Goal: Task Accomplishment & Management: Manage account settings

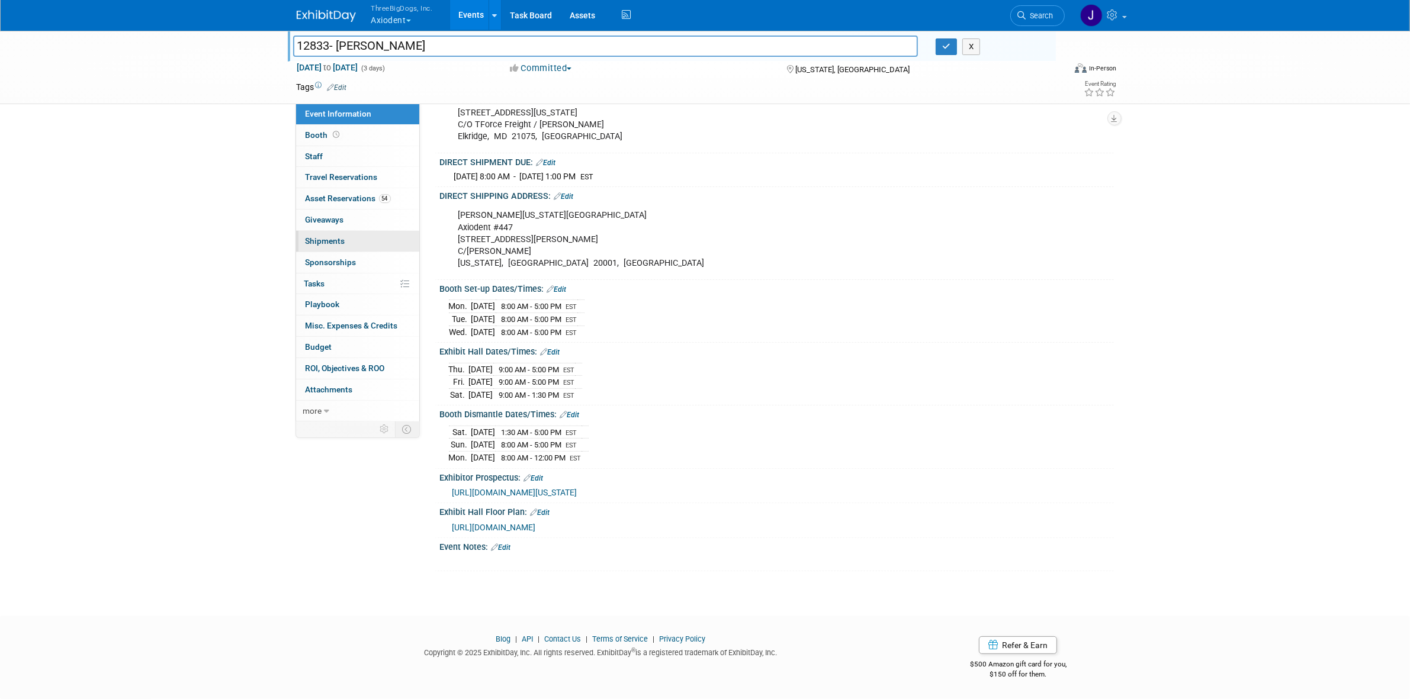
click at [342, 231] on link "0 Shipments 0" at bounding box center [357, 241] width 123 height 21
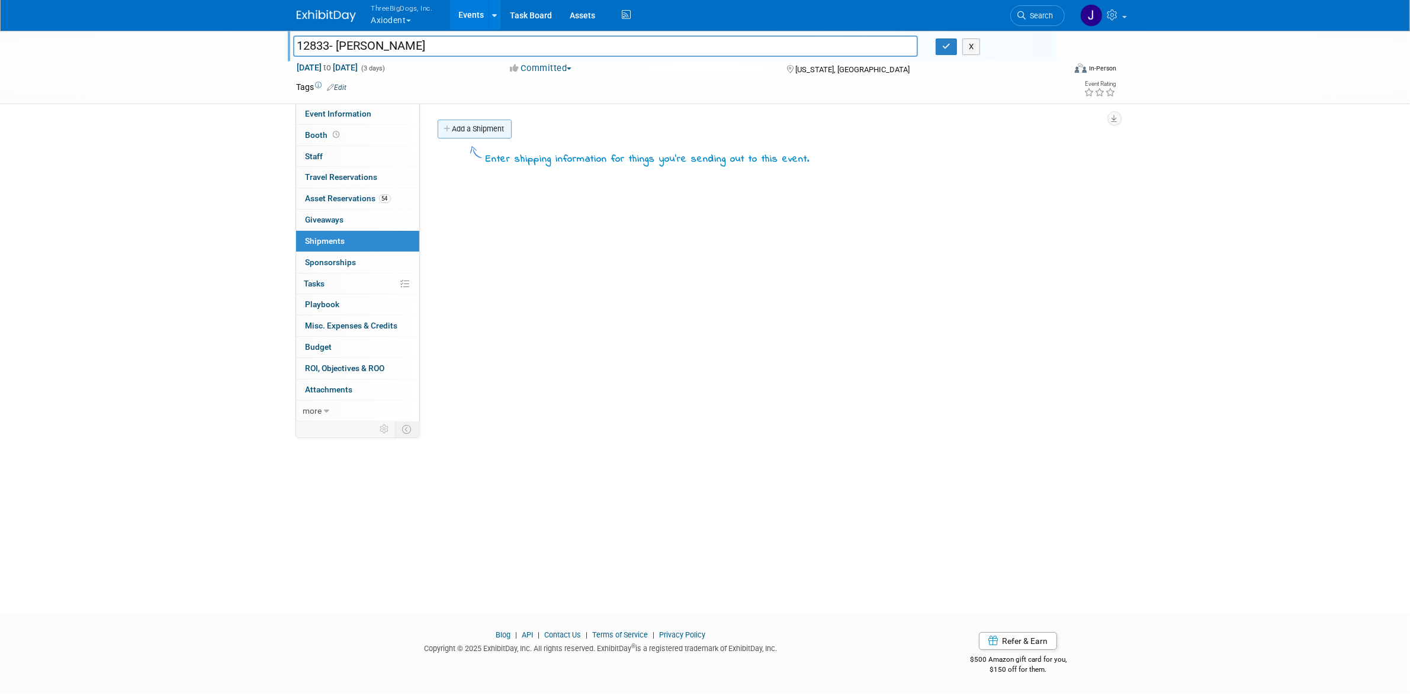
click at [475, 133] on link "Add a Shipment" at bounding box center [475, 129] width 74 height 19
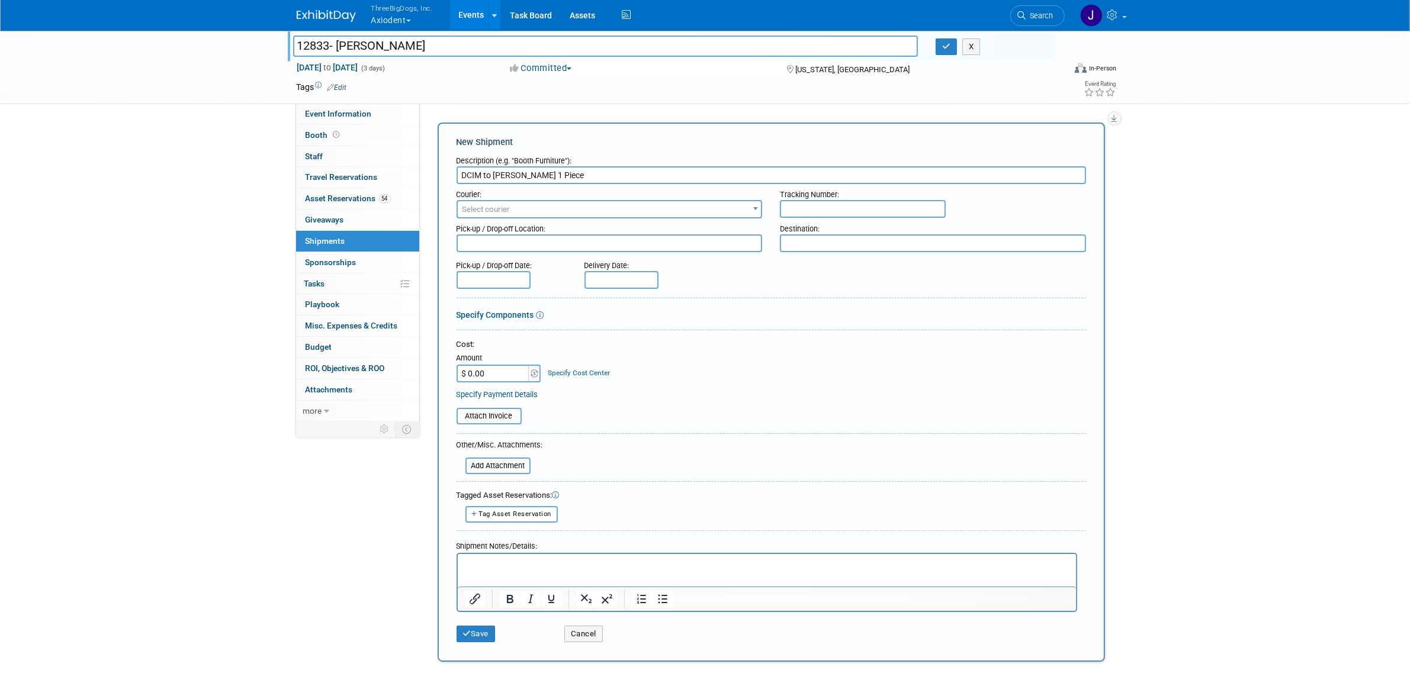
type input "DCIM to ADA SmileCon 1 Piece"
click at [552, 562] on p "Rich Text Area. Press ALT-0 for help." at bounding box center [766, 564] width 605 height 12
click at [557, 175] on input "DCIM to ADA SmileCon 1 Piece" at bounding box center [770, 175] width 629 height 18
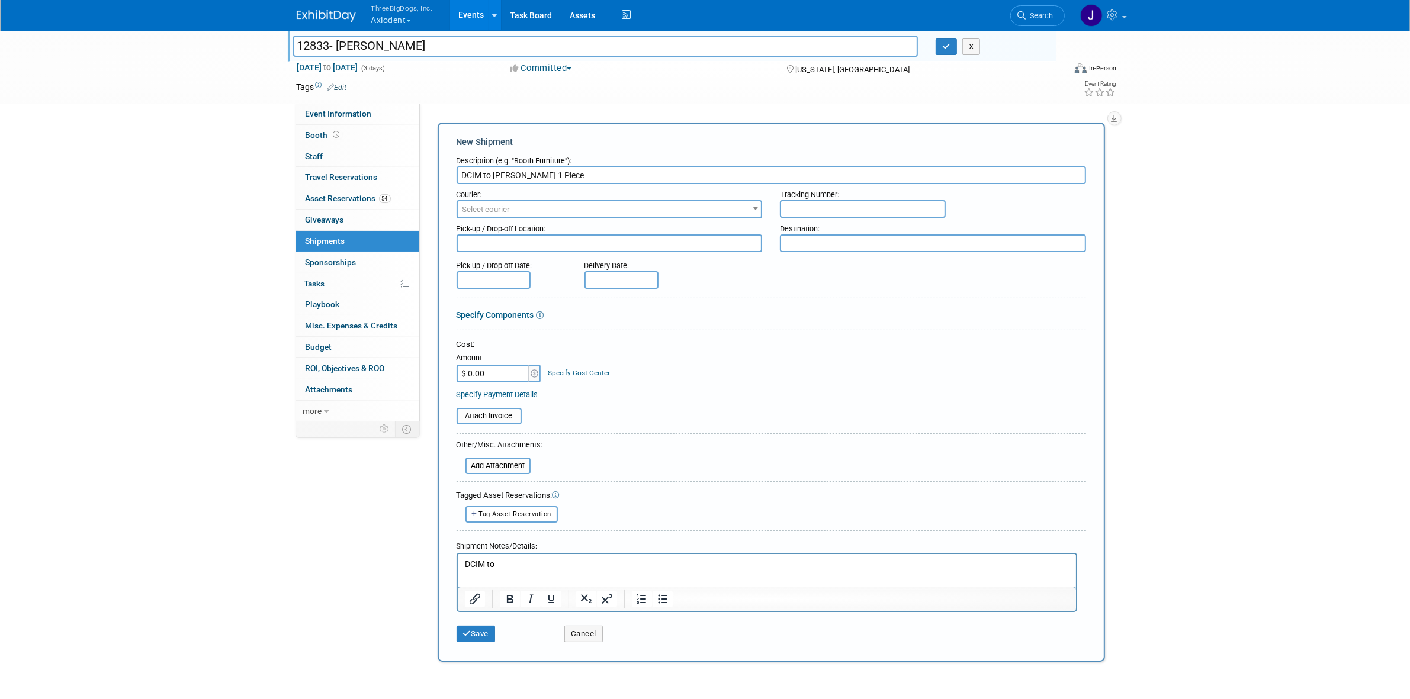
click at [522, 562] on p "DCIM to" at bounding box center [766, 564] width 605 height 12
click at [659, 565] on p "DCIM to ADA SmileCon 1 Piece" at bounding box center [766, 564] width 605 height 12
click at [813, 215] on div "Courier: 007EX 17 Post Service (17PostService) 2GO (Negros Navigation) 360 Lion…" at bounding box center [771, 201] width 647 height 34
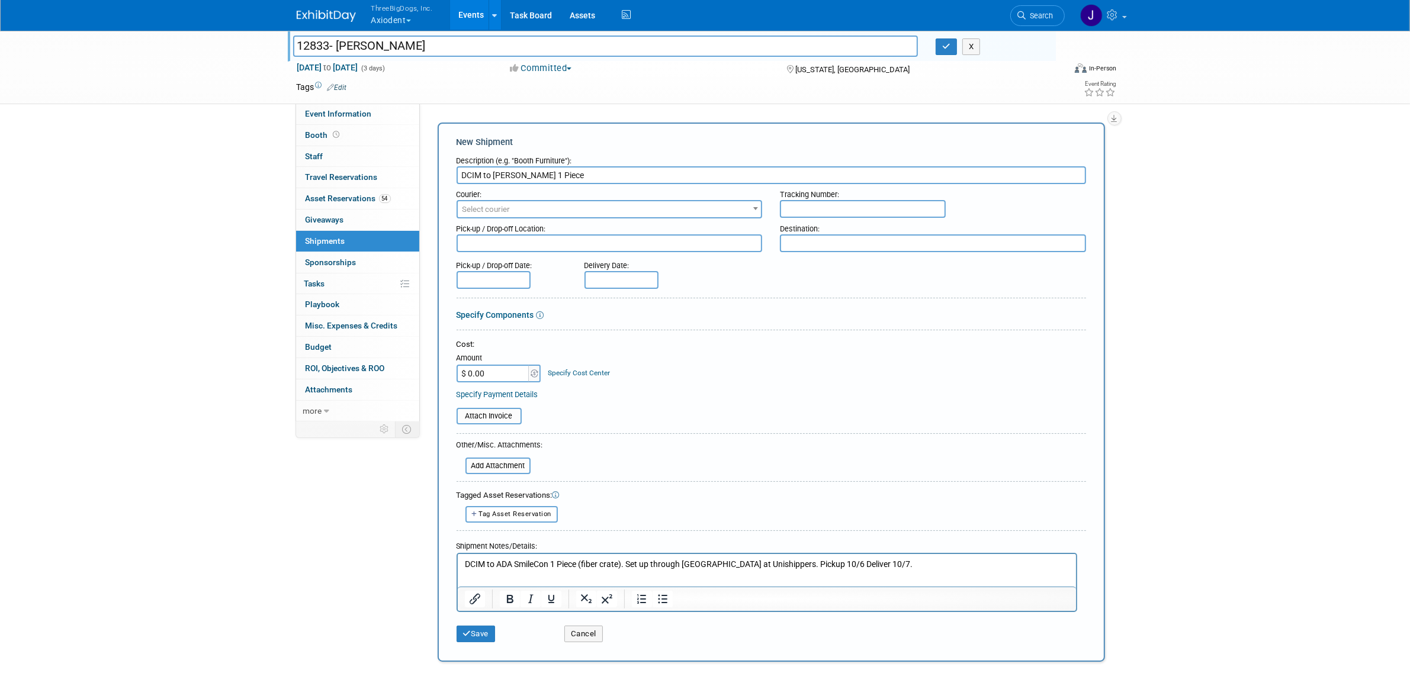
click at [678, 240] on textarea at bounding box center [609, 243] width 306 height 18
paste textarea "TOTO EXPEDITED INC"
type textarea "TOTO EXPEDITED INC"
click at [664, 242] on textarea "TOTO EXPEDITED INC" at bounding box center [609, 242] width 306 height 17
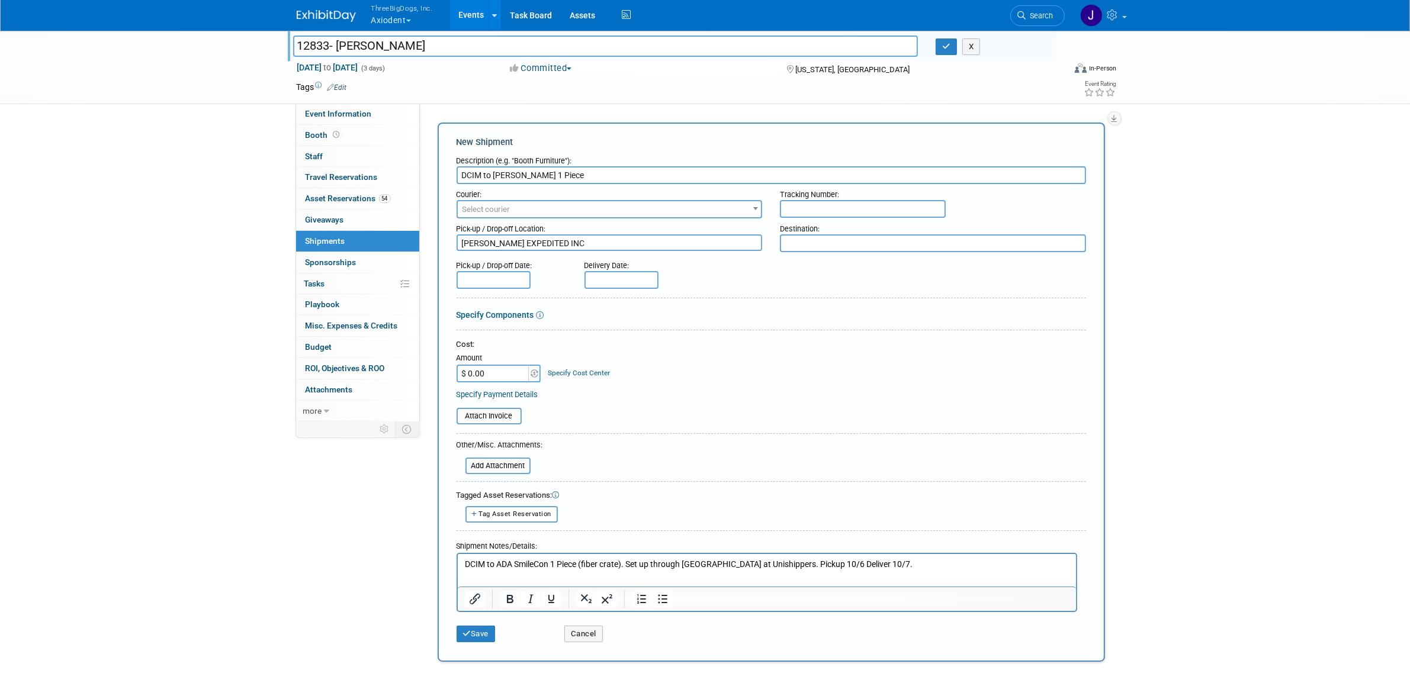
click at [664, 242] on textarea "TOTO EXPEDITED INC" at bounding box center [609, 242] width 306 height 17
click at [644, 204] on span "Select courier" at bounding box center [610, 209] width 304 height 17
type input "top gu"
click at [605, 229] on input "top gu" at bounding box center [609, 228] width 300 height 17
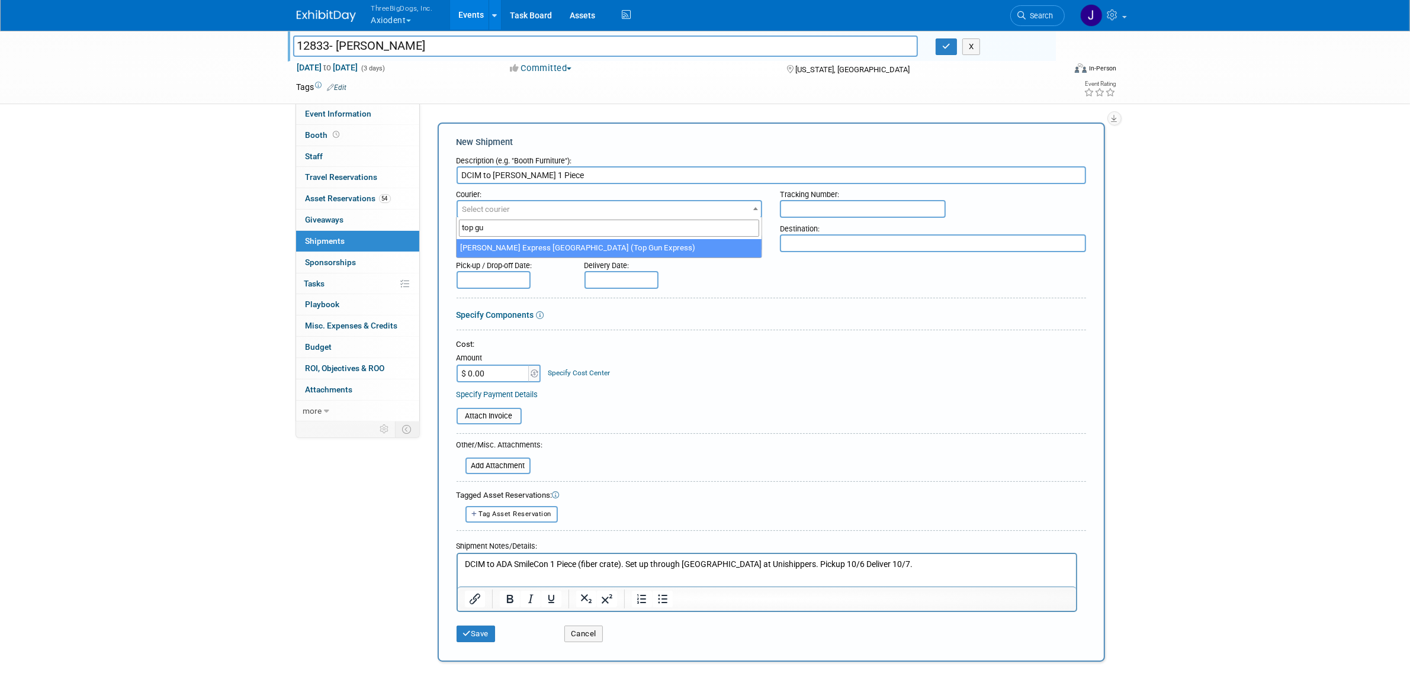
click at [605, 229] on input "top gu" at bounding box center [609, 228] width 300 height 17
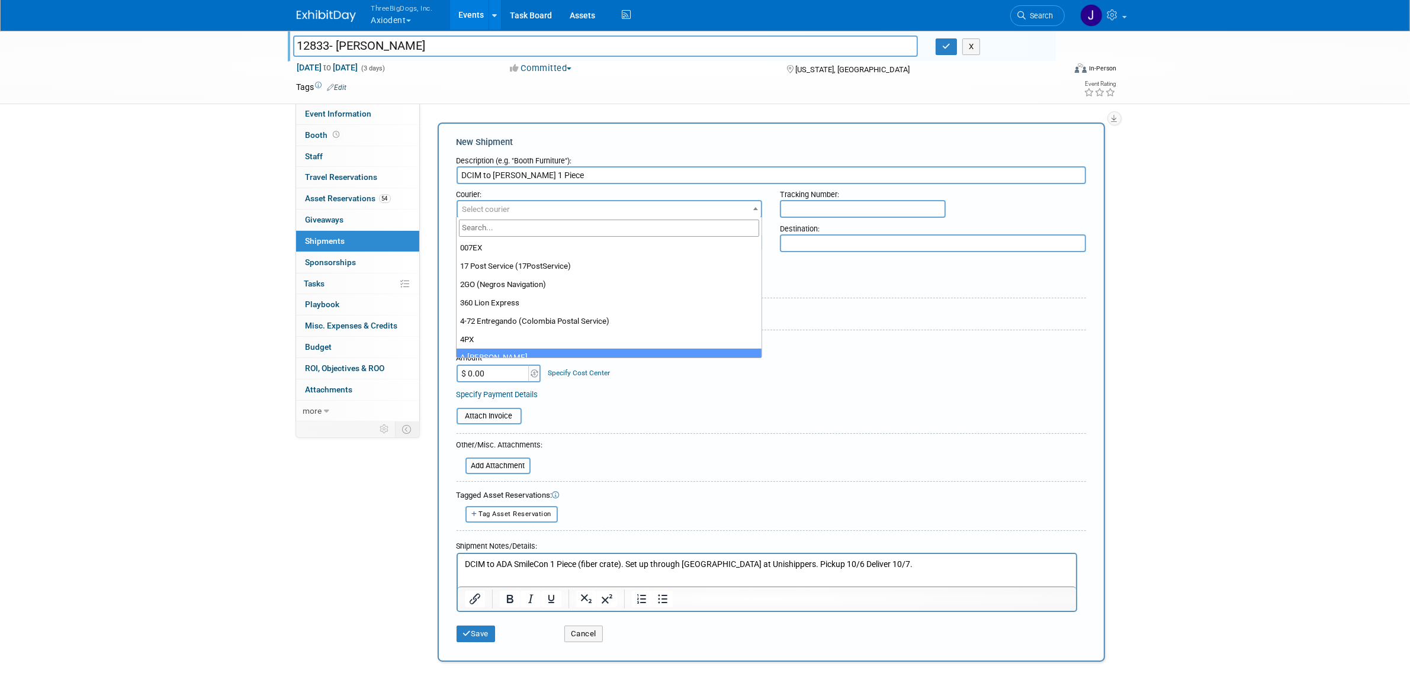
click at [889, 556] on html "DCIM to ADA SmileCon 1 Piece (fiber crate). Set up through Abby at Unishippers.…" at bounding box center [766, 562] width 618 height 17
click at [757, 560] on p "DCIM to ADA SmileCon 1 Piece (fiber crate). Set up through Abby at Unishippers.…" at bounding box center [766, 564] width 605 height 12
click at [937, 568] on p "DCIM to ADA SmileCon 1 Piece (fiber crate). Set up through Abby at Unishippers,…" at bounding box center [766, 564] width 605 height 12
click at [837, 562] on p "DCIM to ADA SmileCon 1 Piece (fiber crate). Set up through Abby at Unishippers,…" at bounding box center [766, 564] width 605 height 12
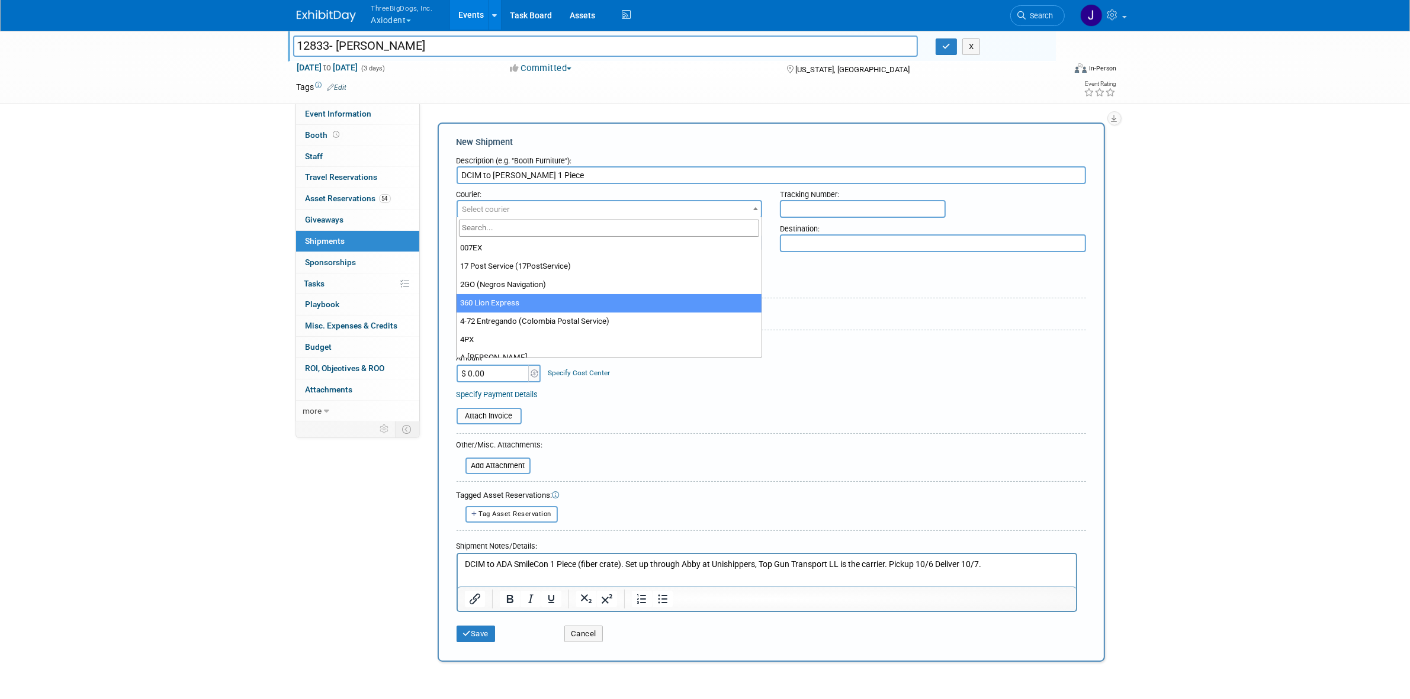
click at [904, 314] on div "Specify Components" at bounding box center [770, 315] width 629 height 12
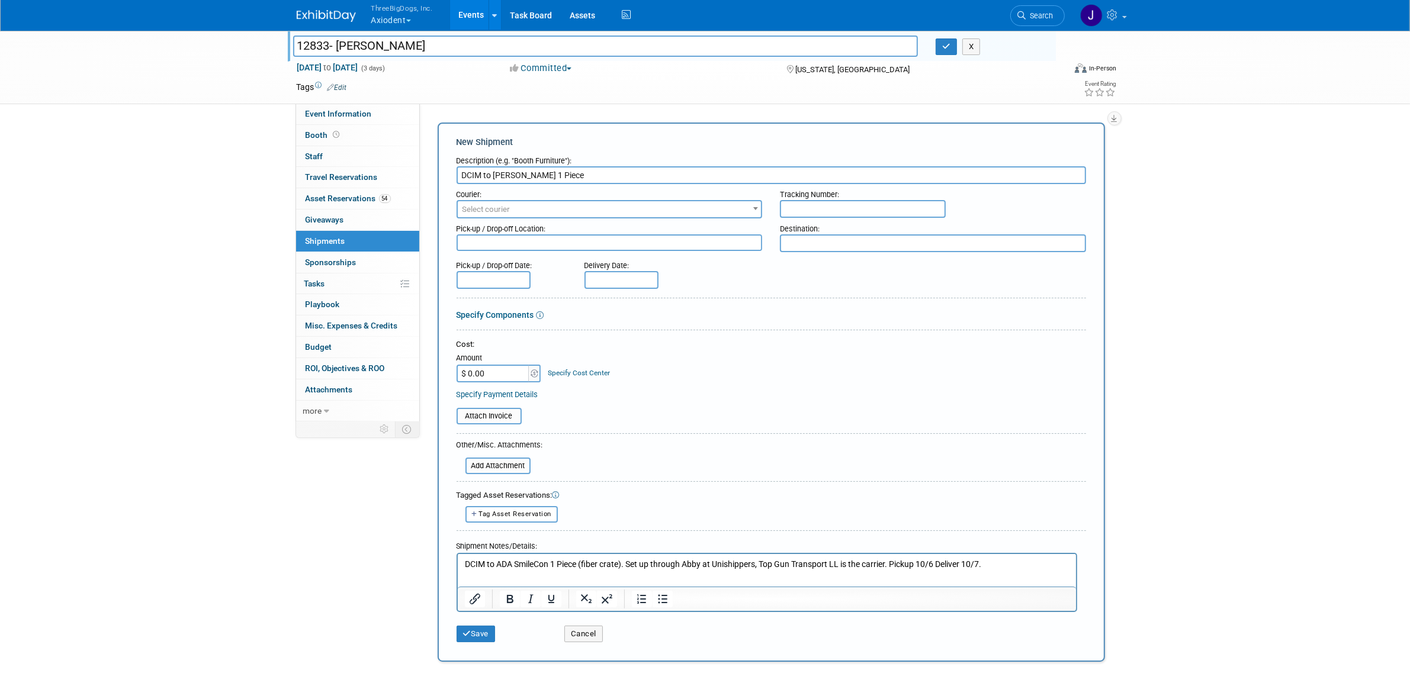
click at [912, 202] on input "text" at bounding box center [863, 209] width 166 height 18
paste input "(888) 956-7447 Trailer # : (888) 804-6421 Fax Pro # : 1099826"
drag, startPoint x: 909, startPoint y: 211, endPoint x: 566, endPoint y: 234, distance: 344.2
click at [566, 234] on form "Description (e.g. "Booth Furniture"): DCIM to ADA SmileCon 1 Piece Courier: 007…" at bounding box center [770, 399] width 629 height 498
type input "1099826"
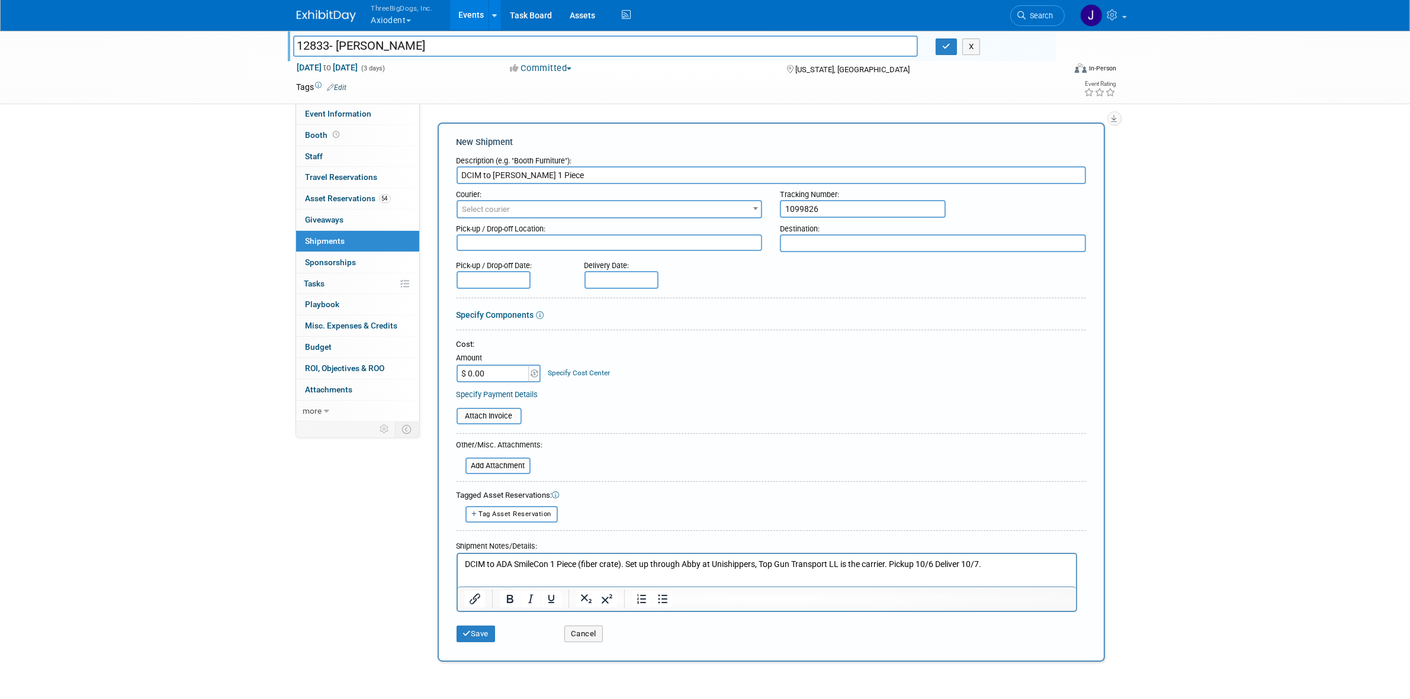
click at [697, 252] on div at bounding box center [770, 253] width 629 height 3
click at [697, 249] on textarea at bounding box center [609, 242] width 306 height 17
click at [467, 178] on input "DCIM to ADA SmileCon 1 Piece" at bounding box center [770, 175] width 629 height 18
click at [471, 237] on textarea at bounding box center [609, 242] width 306 height 17
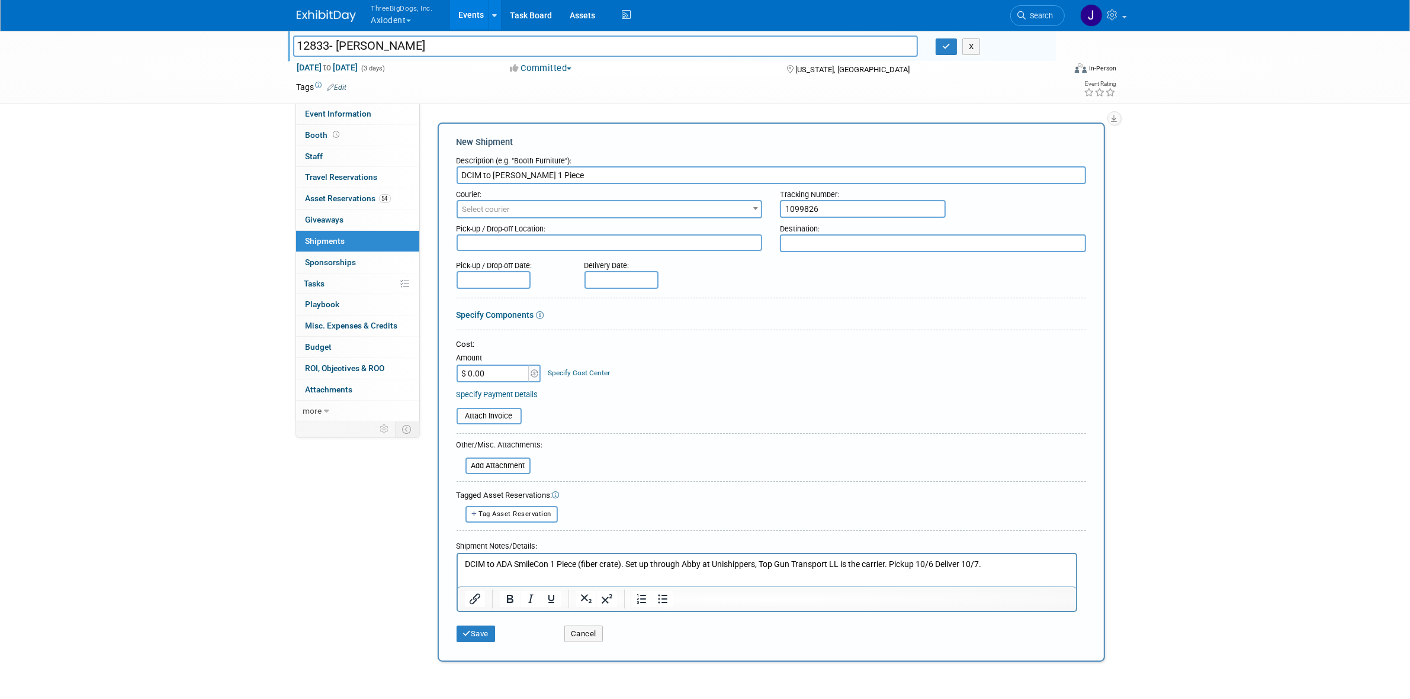
paste textarea "DCIM"
type textarea "DCIM"
click at [548, 175] on input "DCIM to ADA SmileCon 1 Piece" at bounding box center [770, 175] width 629 height 18
type input "DCIM to ADA SmileCon ADV WHSE 1 Piece"
drag, startPoint x: 493, startPoint y: 181, endPoint x: 587, endPoint y: 176, distance: 94.9
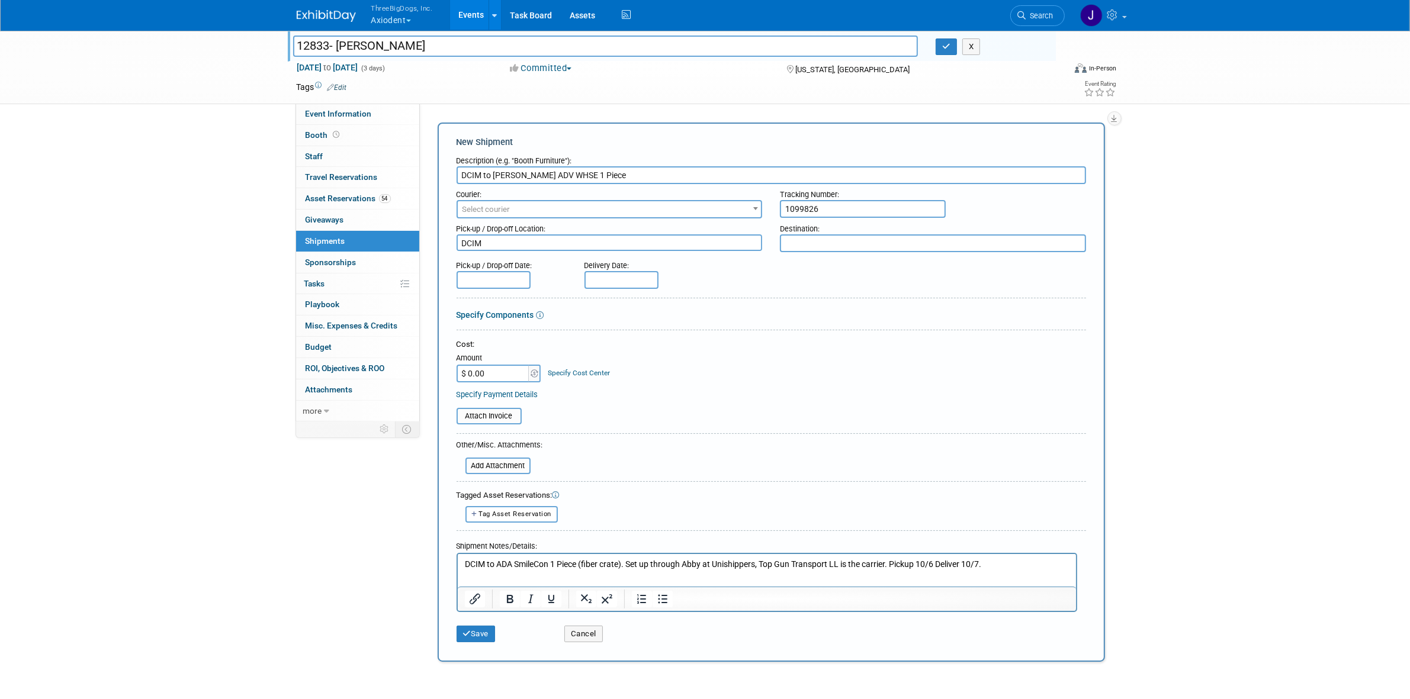
click at [587, 176] on input "DCIM to ADA SmileCon ADV WHSE 1 Piece" at bounding box center [770, 175] width 629 height 18
click at [831, 236] on textarea at bounding box center [933, 243] width 306 height 18
paste textarea "ADA SmileCon ADV WHSE"
type textarea "ADA SmileCon ADV WHSE"
drag, startPoint x: 549, startPoint y: 178, endPoint x: 587, endPoint y: 169, distance: 38.8
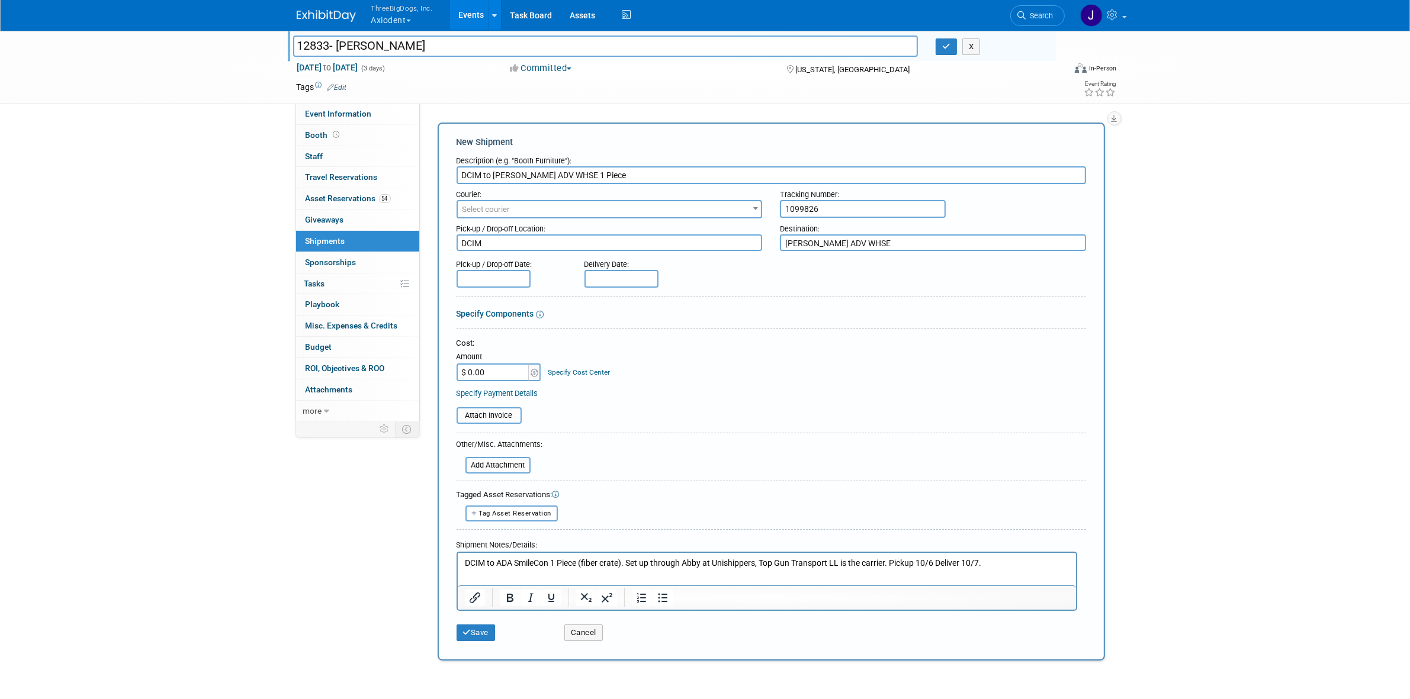
click at [587, 169] on input "DCIM to ADA SmileCon ADV WHSE 1 Piece" at bounding box center [770, 175] width 629 height 18
click at [549, 567] on p "DCIM to ADA SmileCon 1 Piece (fiber crate). Set up through Abby at Unishippers,…" at bounding box center [766, 564] width 605 height 12
click at [875, 561] on p "DCIM to ADA SmileCon ADV WHSE 1 Piece (fiber crate). Set up through Abby at Uni…" at bounding box center [766, 564] width 605 height 12
click at [487, 281] on body "ThreeBigDogs, Inc. Axiodent Explore: My Workspaces 29 Go to Workspace: Accutron…" at bounding box center [705, 349] width 1410 height 699
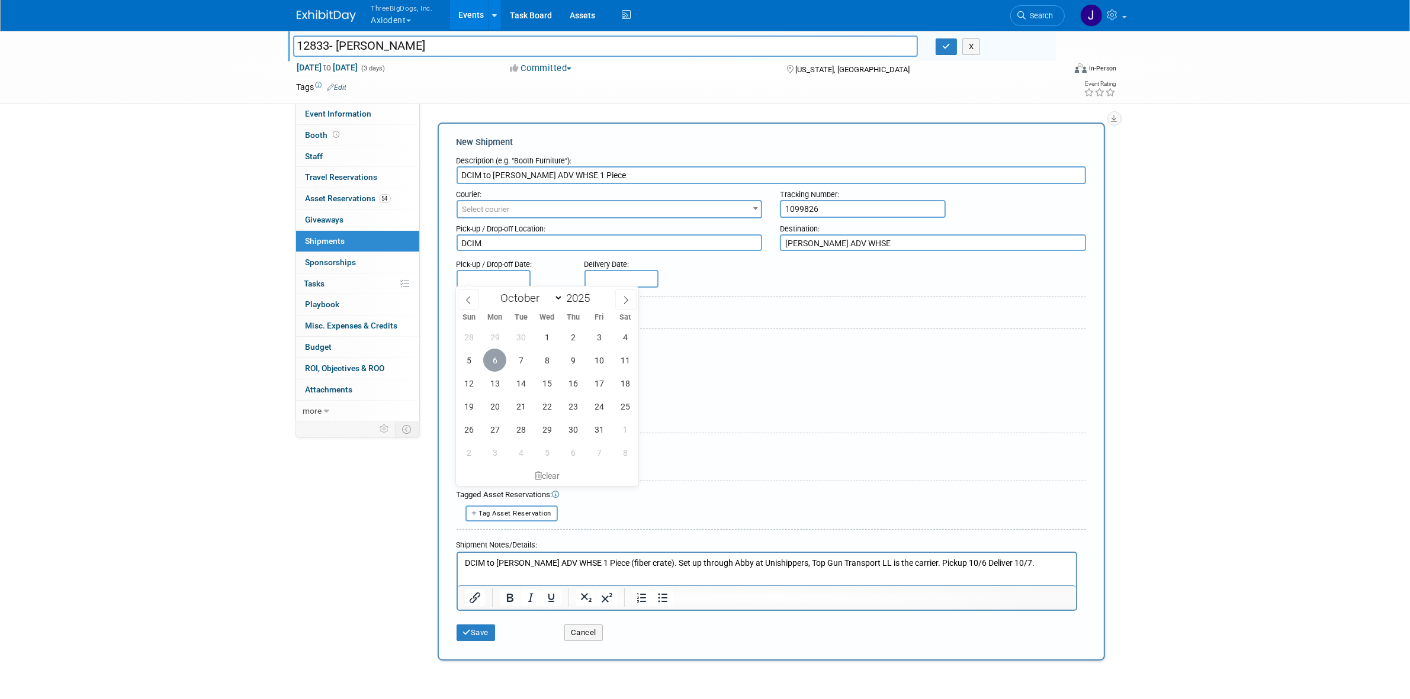
click at [499, 365] on span "6" at bounding box center [494, 360] width 23 height 23
type input "Oct 6, 2025"
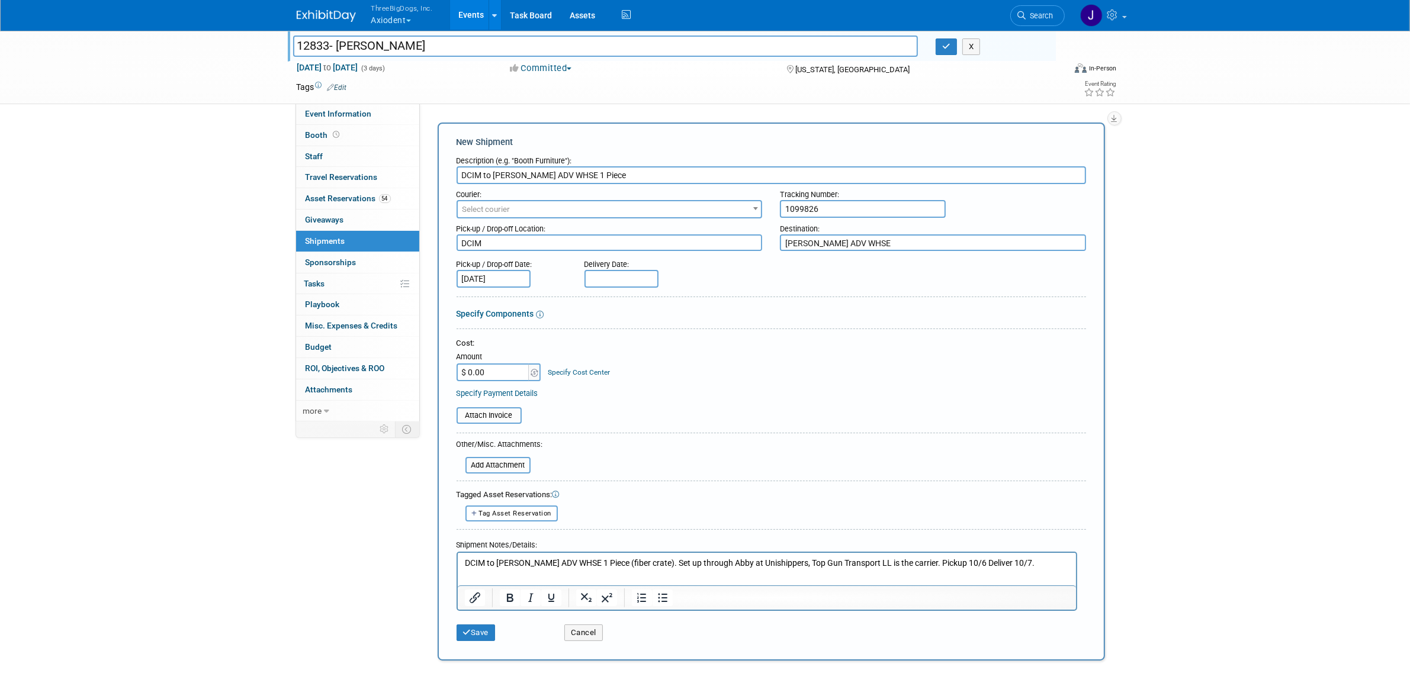
click at [616, 267] on div "Delivery Date:" at bounding box center [656, 262] width 144 height 16
click at [617, 277] on input "text" at bounding box center [621, 279] width 74 height 18
click at [641, 360] on span "7" at bounding box center [648, 360] width 23 height 23
type input "Oct 7, 2025"
click at [948, 46] on icon "button" at bounding box center [946, 47] width 8 height 8
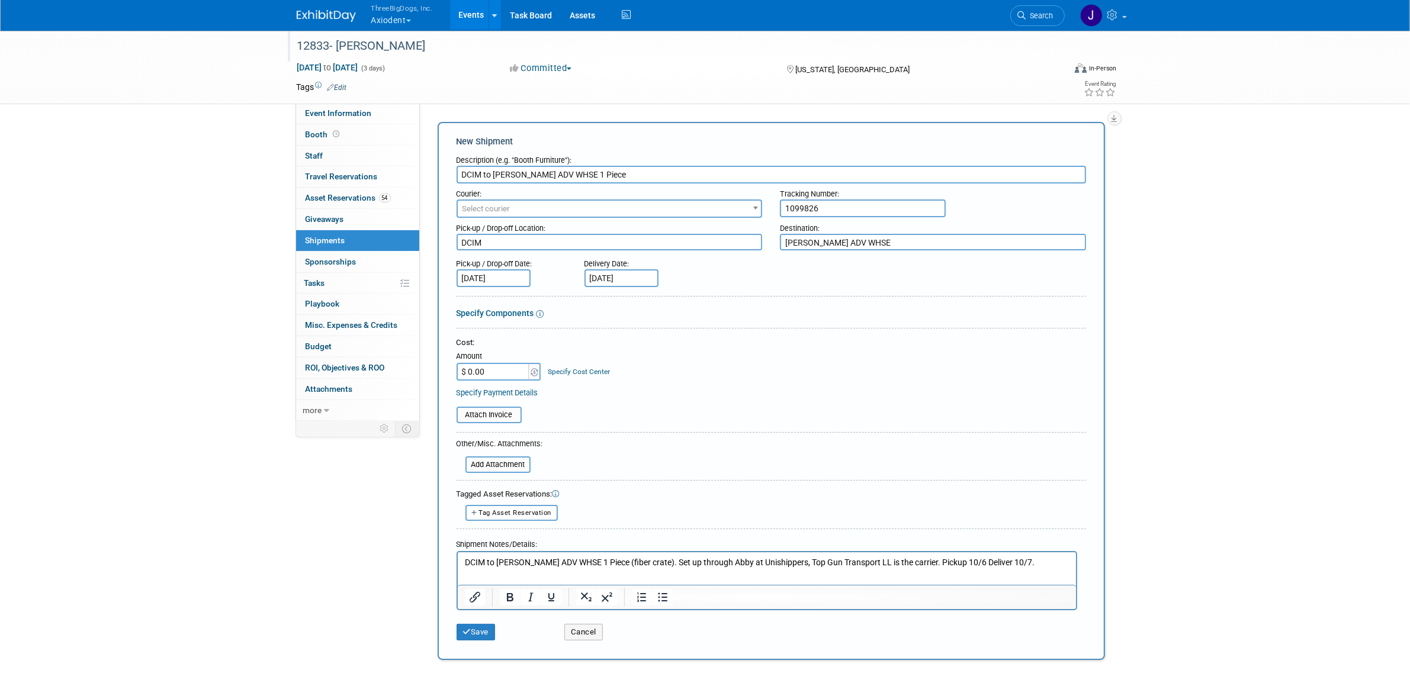
click at [472, 397] on div "Specify Payment Details" at bounding box center [770, 393] width 629 height 12
click at [463, 418] on input "file" at bounding box center [450, 415] width 141 height 14
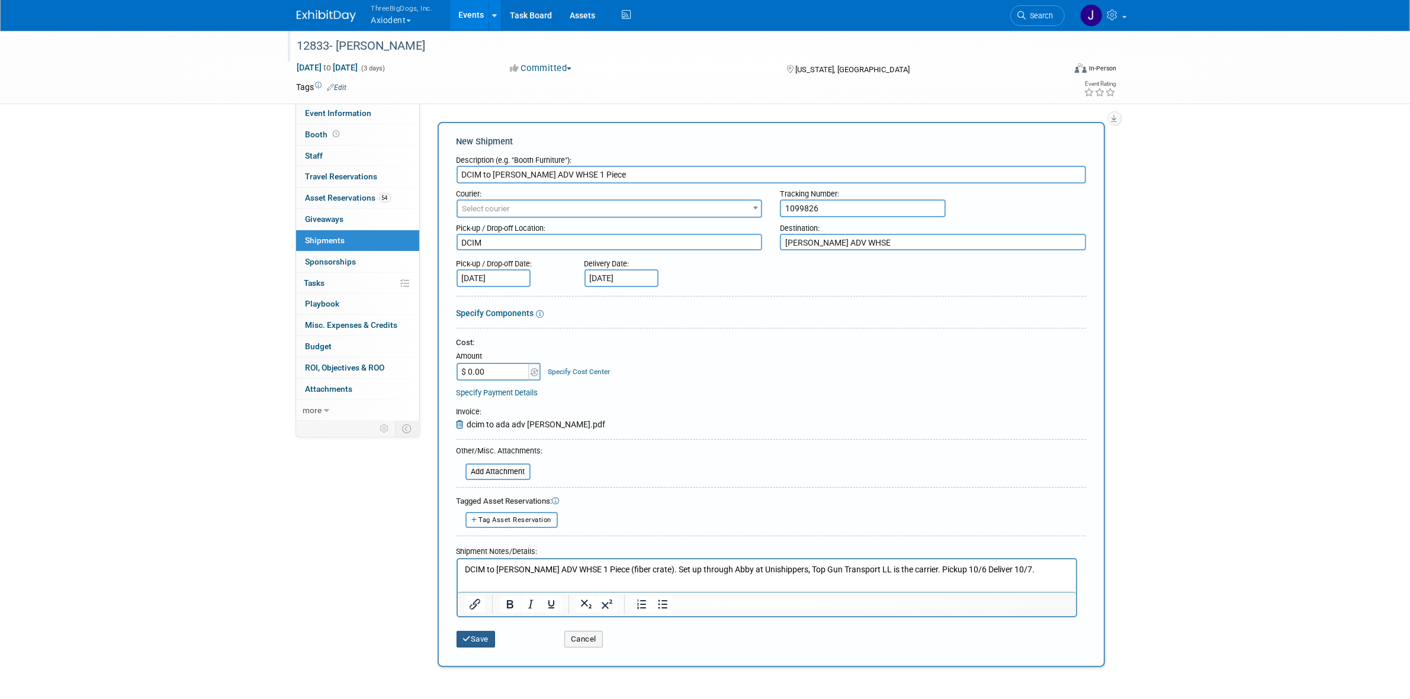
click at [472, 632] on button "Save" at bounding box center [475, 639] width 39 height 17
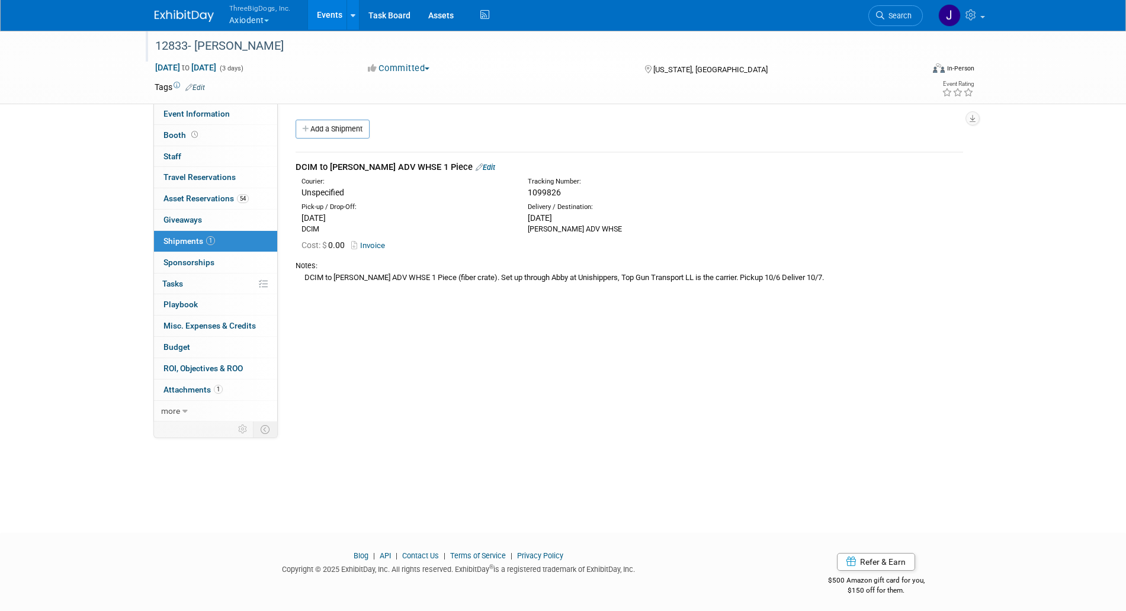
click at [347, 172] on div "DCIM to ADA SmileCon ADV WHSE 1 Piece Edit" at bounding box center [628, 167] width 667 height 12
click at [351, 167] on div "DCIM to ADA SmileCon ADV WHSE 1 Piece Edit" at bounding box center [628, 167] width 667 height 12
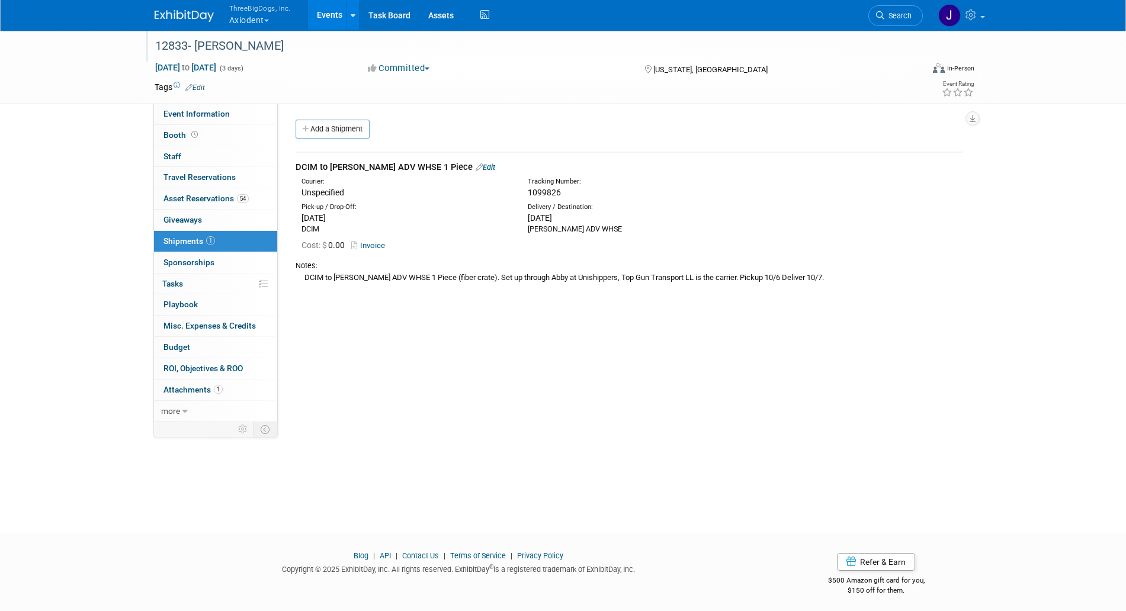
click at [550, 192] on span "1099826" at bounding box center [544, 192] width 33 height 9
copy span "1099826"
click at [396, 275] on div "DCIM to ADA SmileCon ADV WHSE 1 Piece (fiber crate). Set up through Abby at Uni…" at bounding box center [628, 277] width 667 height 12
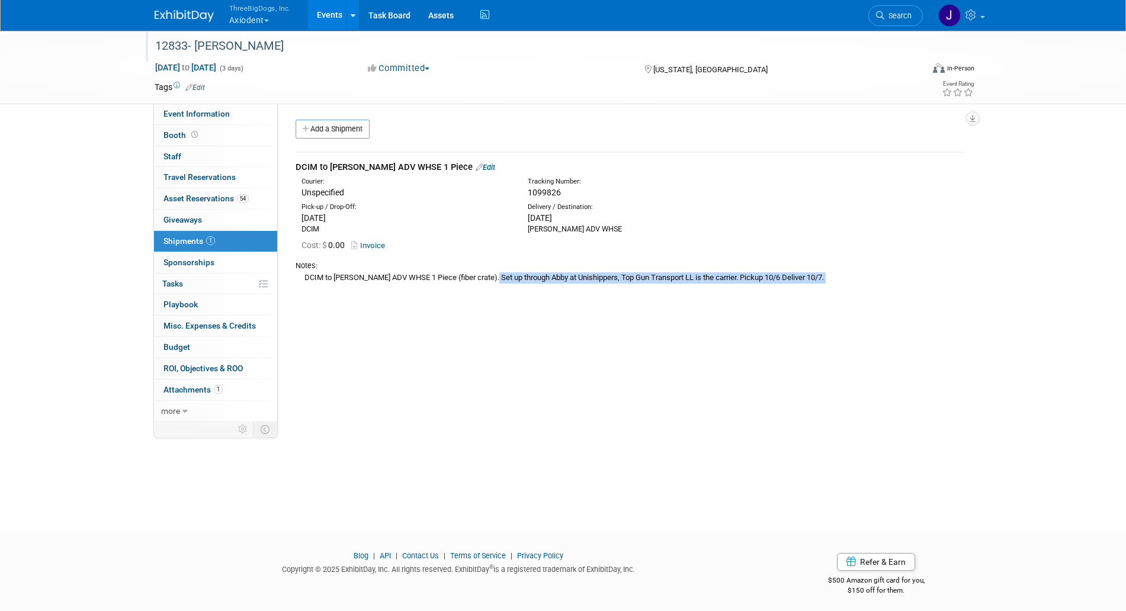
click at [396, 275] on div "DCIM to ADA SmileCon ADV WHSE 1 Piece (fiber crate). Set up through Abby at Uni…" at bounding box center [628, 277] width 667 height 12
copy div "DCIM to ADA SmileCon ADV WHSE 1 Piece (fiber crate). Set up through Abby at Uni…"
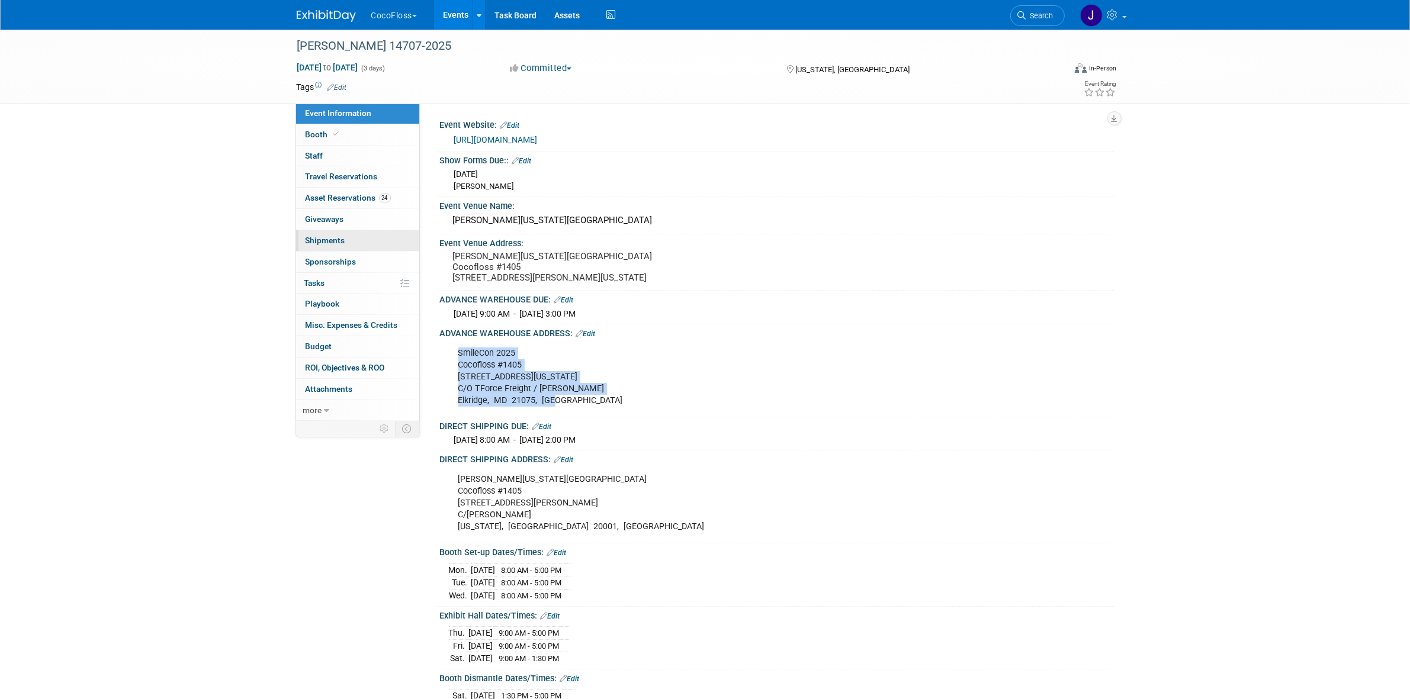
click at [367, 237] on link "0 Shipments 0" at bounding box center [357, 240] width 123 height 21
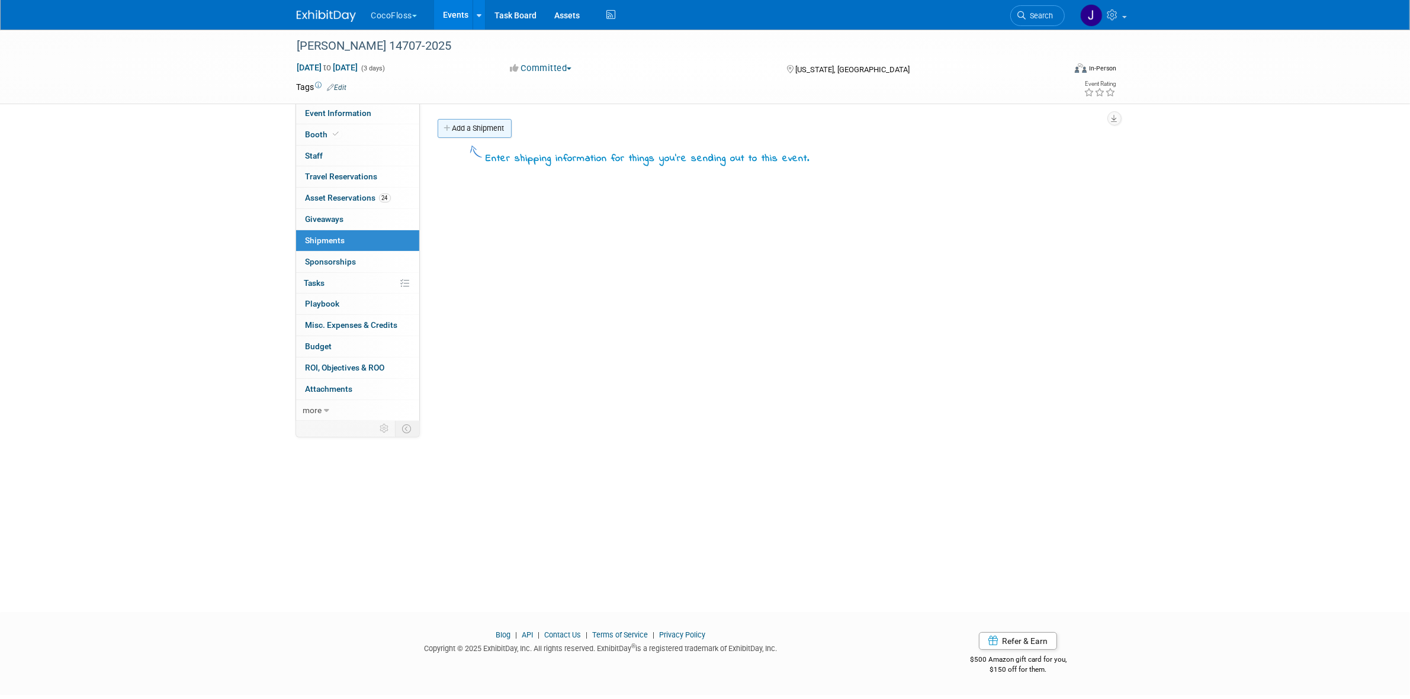
click at [448, 133] on link "Add a Shipment" at bounding box center [475, 128] width 74 height 19
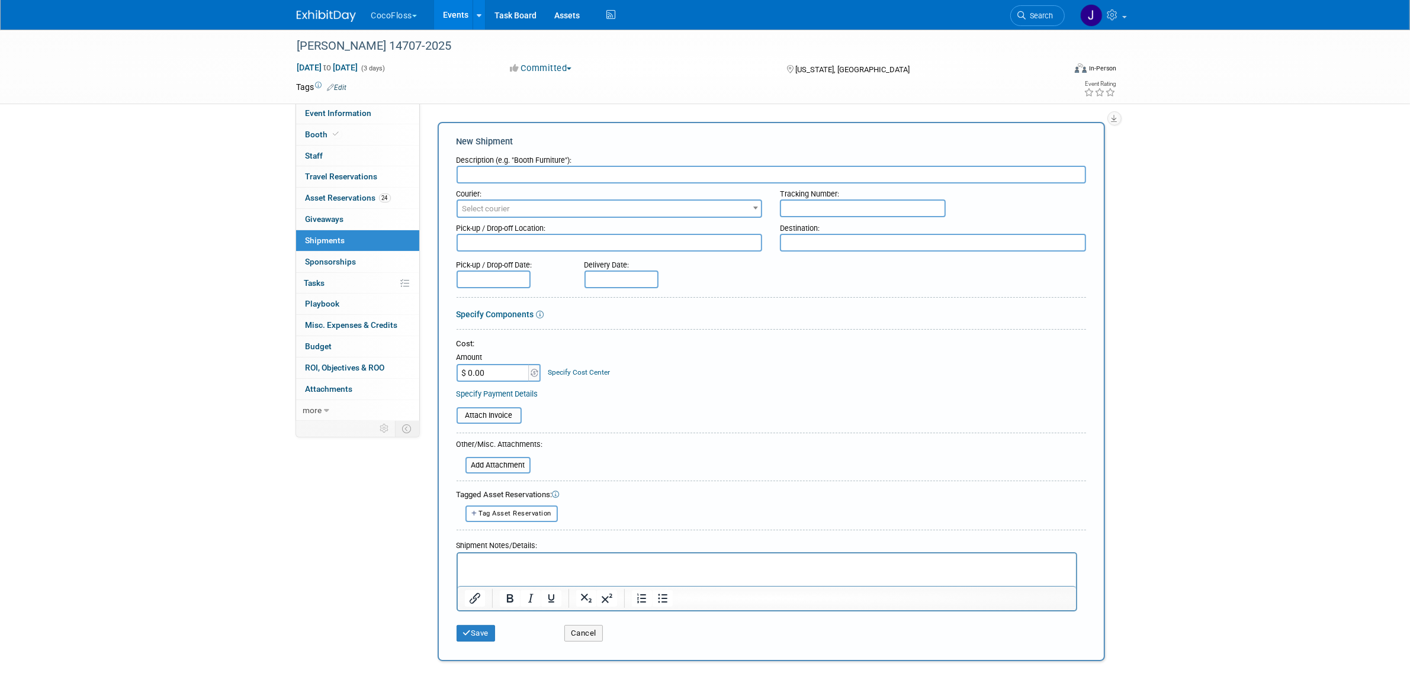
click at [507, 176] on input "text" at bounding box center [770, 175] width 629 height 18
paste input "DCIM to [PERSON_NAME] ADV WHSE 1 Piece"
click at [597, 175] on input "DCIM to [PERSON_NAME] ADV WHSE 1 Piece" at bounding box center [770, 175] width 629 height 18
click at [650, 176] on input "DCIM to ADA SmileCon ADV WHSE 5 Piece" at bounding box center [770, 175] width 629 height 18
drag, startPoint x: 491, startPoint y: 175, endPoint x: 587, endPoint y: 161, distance: 96.4
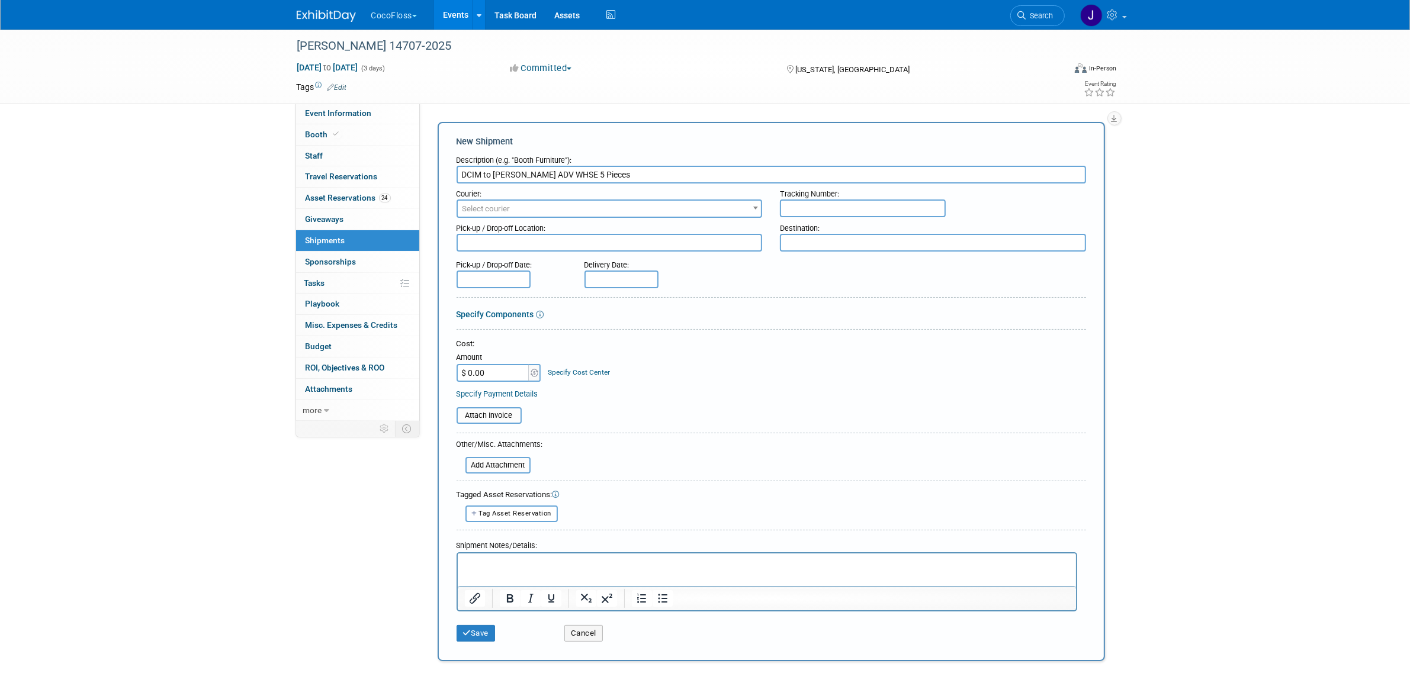
click at [587, 161] on div "Description (e.g. "Booth Furniture"): DCIM to ADA SmileCon ADV WHSE 5 Pieces" at bounding box center [770, 167] width 629 height 34
type input "DCIM to ADA SmileCon ADV WHSE 5 Pieces"
click at [856, 243] on textarea at bounding box center [933, 243] width 306 height 18
paste textarea "ADA SmileCon ADV WHSE"
type textarea "ADA SmileCon ADV WHSE"
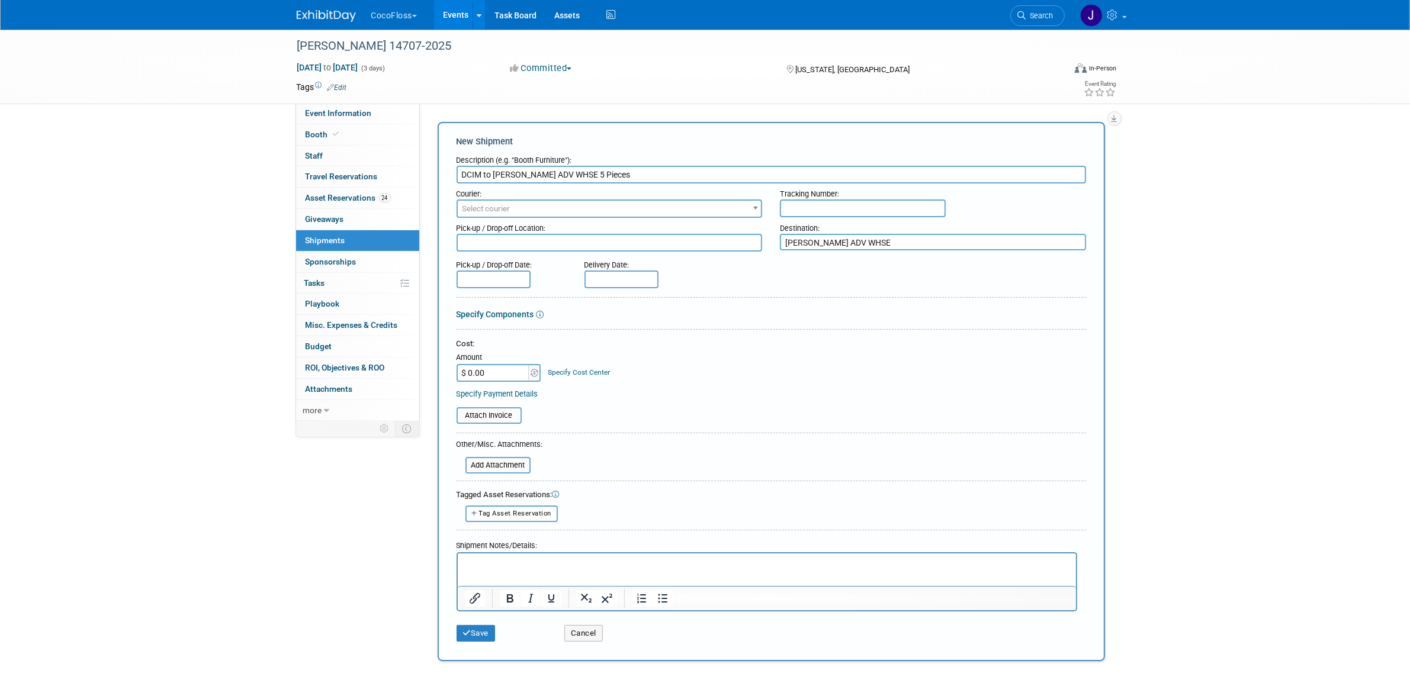
click at [466, 172] on input "DCIM to ADA SmileCon ADV WHSE 5 Pieces" at bounding box center [770, 175] width 629 height 18
click at [467, 172] on input "DCIM to ADA SmileCon ADV WHSE 5 Pieces" at bounding box center [770, 175] width 629 height 18
click at [697, 239] on textarea at bounding box center [609, 243] width 306 height 18
paste textarea "DCIM"
type textarea "DCIM"
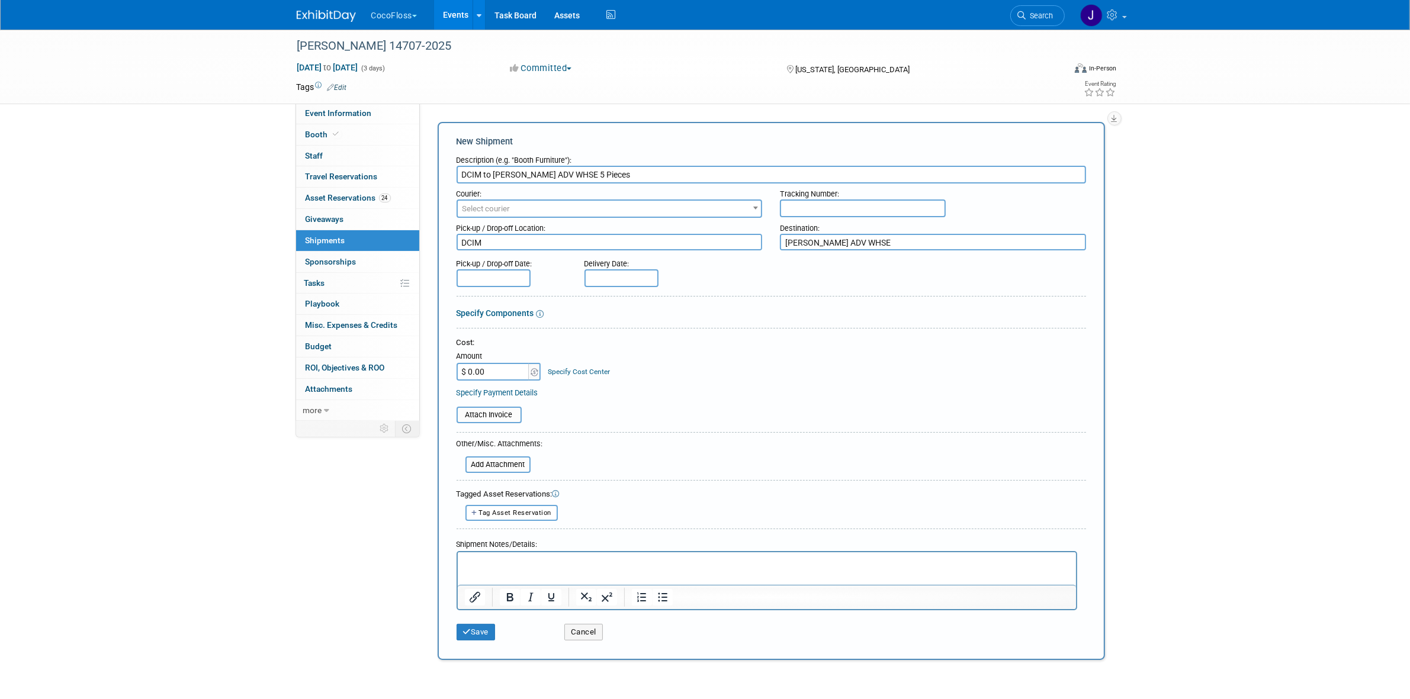
click at [934, 207] on input "text" at bounding box center [863, 209] width 166 height 18
paste input "1099826"
type input "1099826"
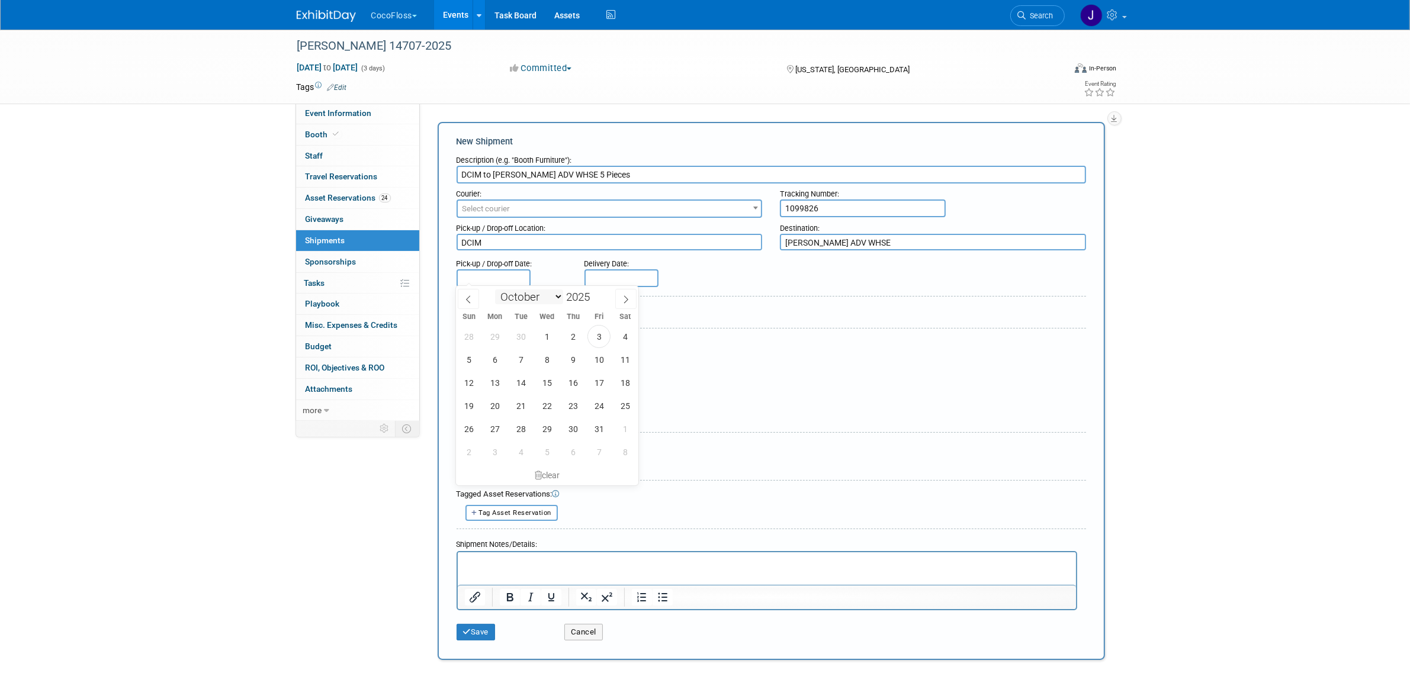
click at [493, 281] on input "text" at bounding box center [493, 278] width 74 height 18
click at [496, 362] on span "6" at bounding box center [494, 359] width 23 height 23
type input "Oct 6, 2025"
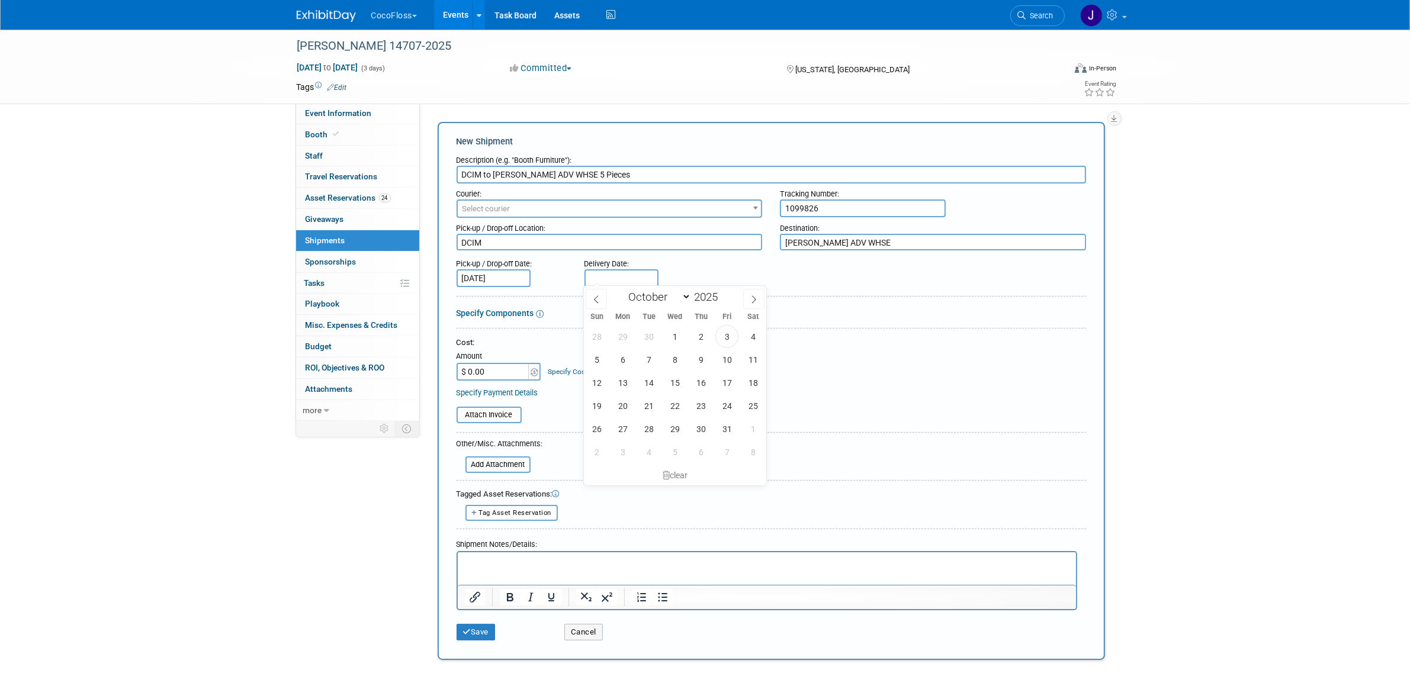
click at [603, 274] on input "text" at bounding box center [621, 278] width 74 height 18
click at [651, 357] on span "7" at bounding box center [648, 359] width 23 height 23
type input "Oct 7, 2025"
click at [740, 569] on html at bounding box center [766, 560] width 618 height 17
click at [740, 561] on p "Rich Text Area. Press ALT-0 for help." at bounding box center [766, 563] width 605 height 12
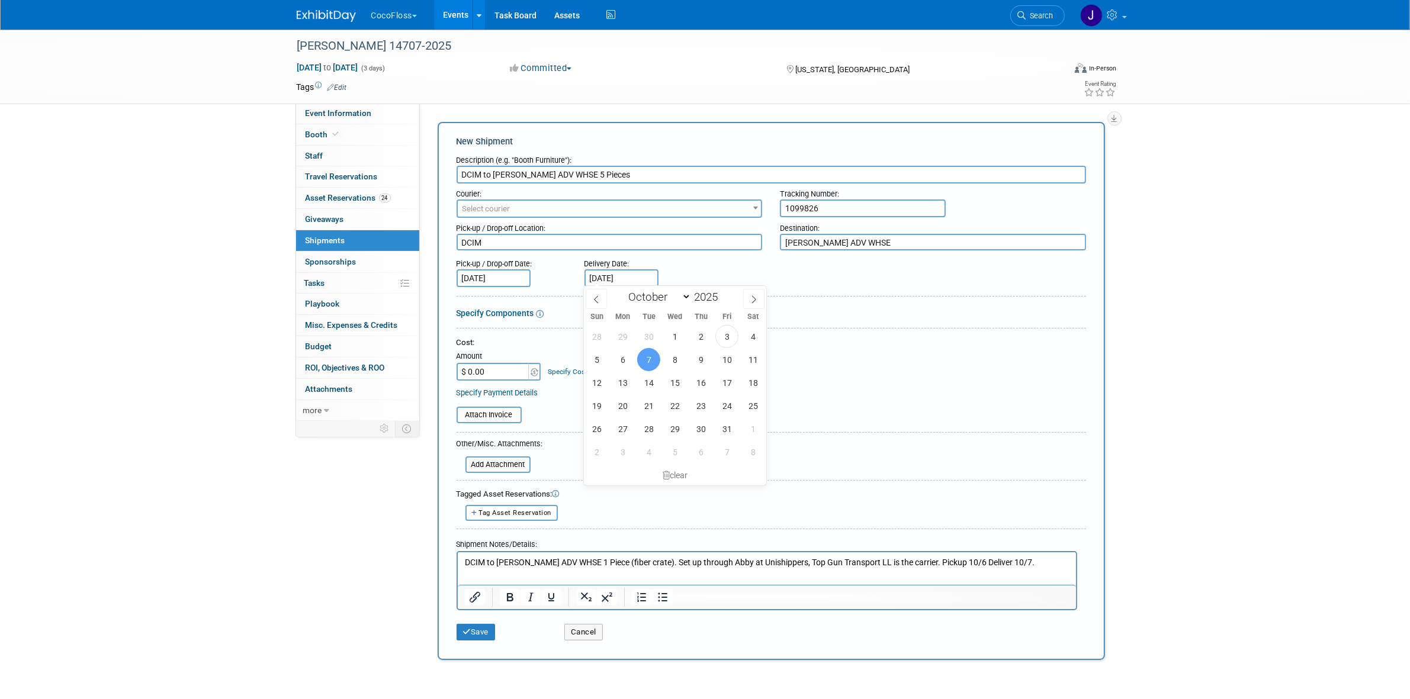
click at [598, 563] on p "DCIM to ADA SmileCon ADV WHSE 1 Piece (fiber crate). Set up through Abby at Uni…" at bounding box center [766, 563] width 605 height 12
click at [621, 561] on p "DCIM to ADA SmileCon ADV WHSE 5 Piece (fiber crate). Set up through Abby at Uni…" at bounding box center [766, 563] width 605 height 12
drag, startPoint x: 631, startPoint y: 563, endPoint x: 667, endPoint y: 567, distance: 36.9
click at [667, 567] on p "DCIM to ADA SmileCon ADV WHSE 5 Pieces (fiber crate). Set up through Abby at Un…" at bounding box center [766, 563] width 605 height 12
click at [716, 559] on p "DCIM to ADA SmileCon ADV WHSE 5 Pieces (xxxxx). Set up through Abby at Unishipp…" at bounding box center [766, 563] width 605 height 12
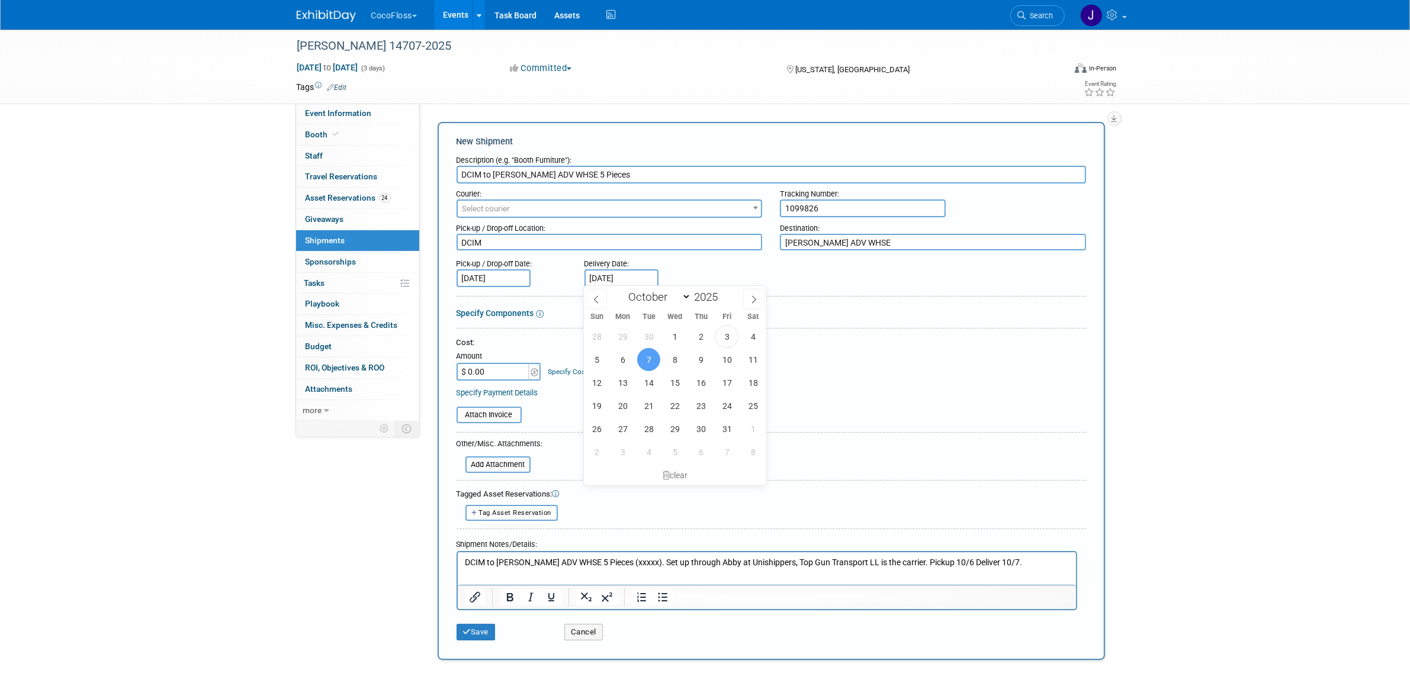
click at [644, 355] on span "7" at bounding box center [648, 359] width 23 height 23
click at [539, 171] on input "DCIM to ADA SmileCon ADV WHSE 5 Pieces" at bounding box center [770, 175] width 629 height 18
click at [608, 314] on div "Specify Components" at bounding box center [770, 313] width 629 height 12
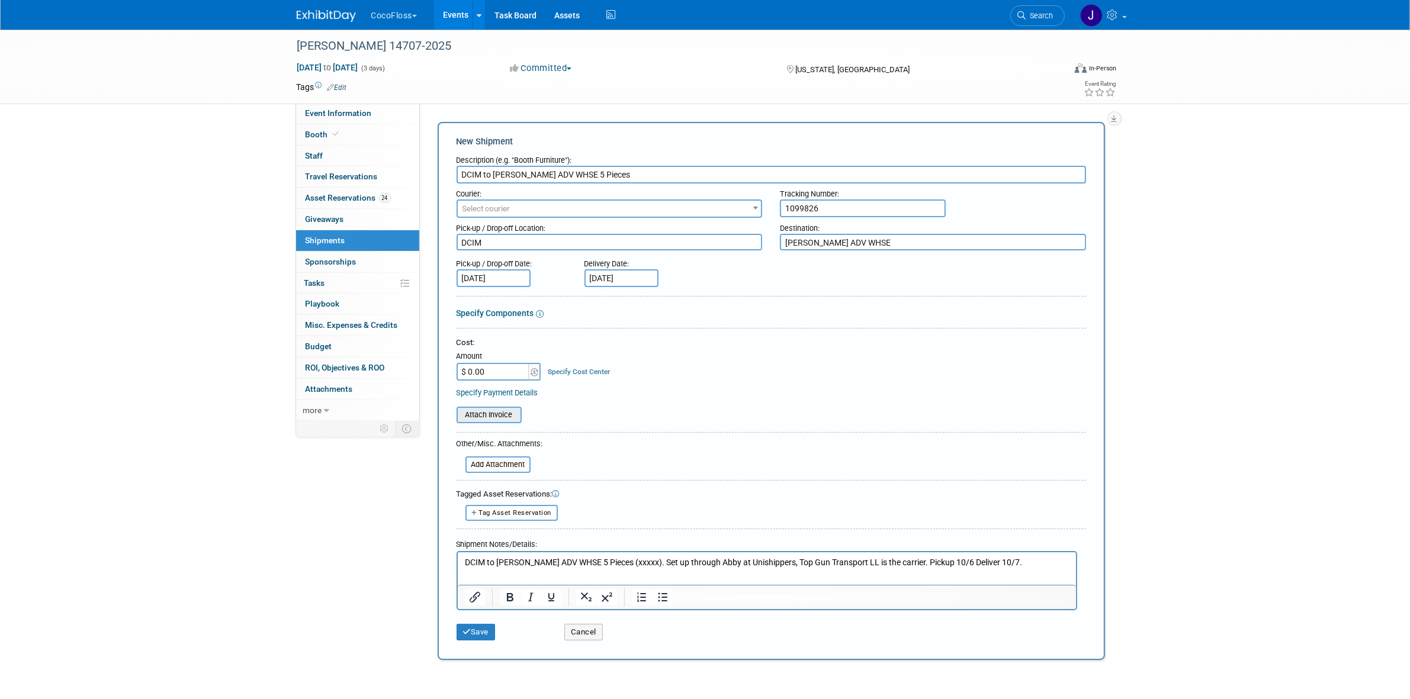
click at [490, 417] on input "file" at bounding box center [450, 415] width 141 height 14
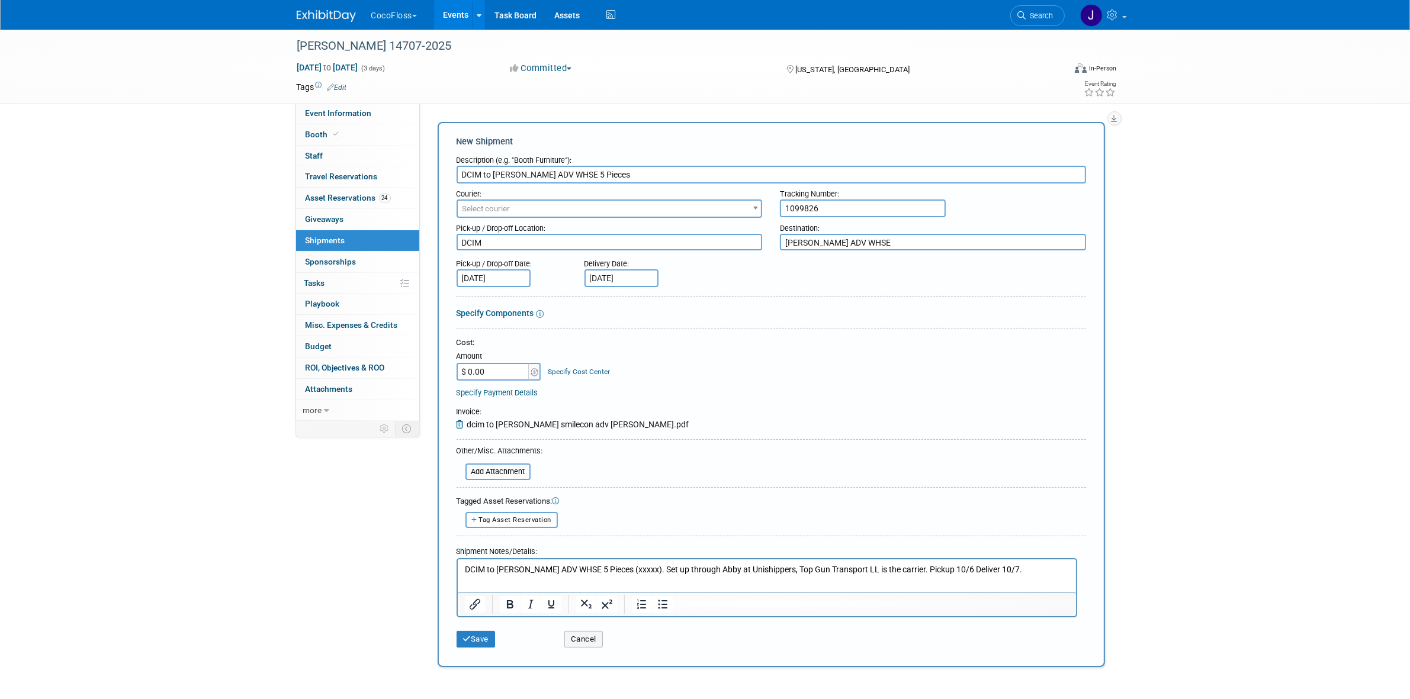
click at [644, 573] on p "DCIM to ADA SmileCon ADV WHSE 5 Pieces (xxxxx). Set up through Abby at Unishipp…" at bounding box center [766, 570] width 605 height 12
click at [676, 565] on p "DCIM to ADA SmileCon ADV WHSE 5 Pieces (2 fiber crate, 3 wood crates). Set up t…" at bounding box center [766, 575] width 605 height 23
click at [673, 568] on p "DCIM to ADA SmileCon ADV WHSE 5 Pieces (2 fiber crate and 3 wood crates). Set u…" at bounding box center [766, 575] width 605 height 23
click at [489, 642] on button "Save" at bounding box center [475, 639] width 39 height 17
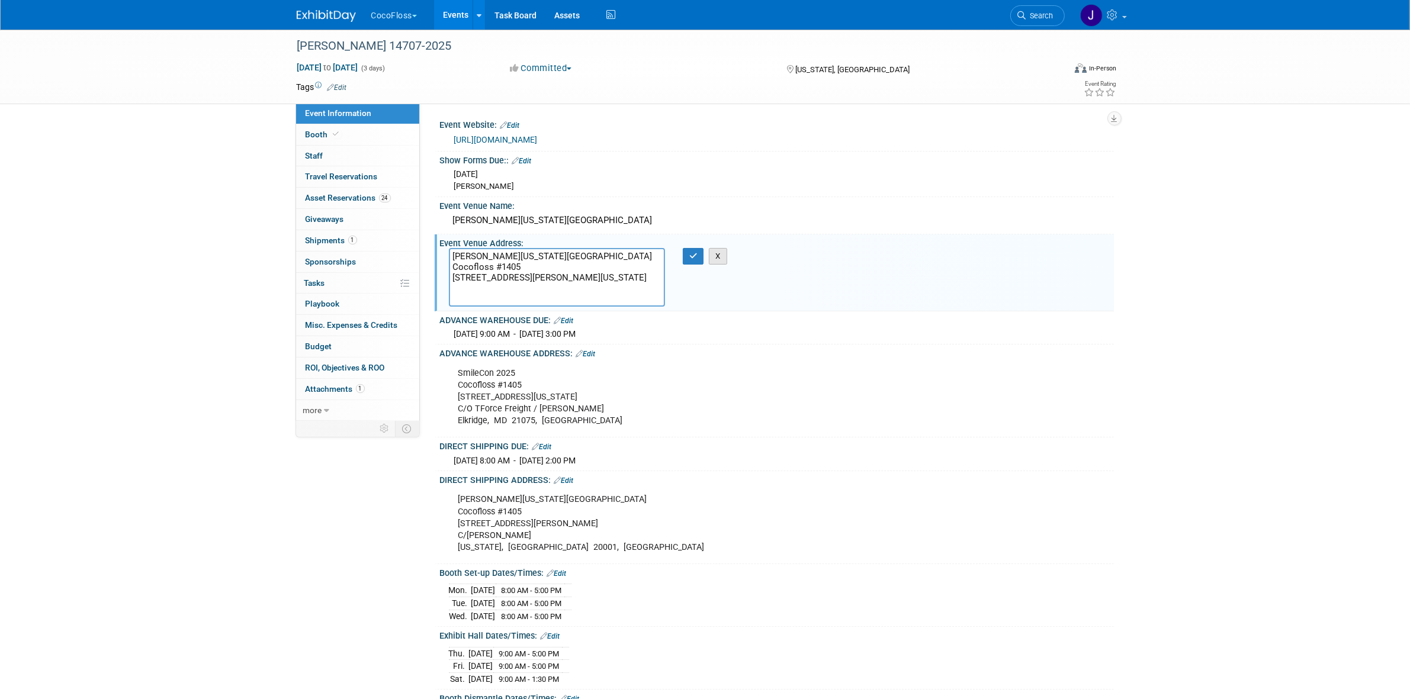
click at [723, 248] on button "X" at bounding box center [718, 256] width 18 height 17
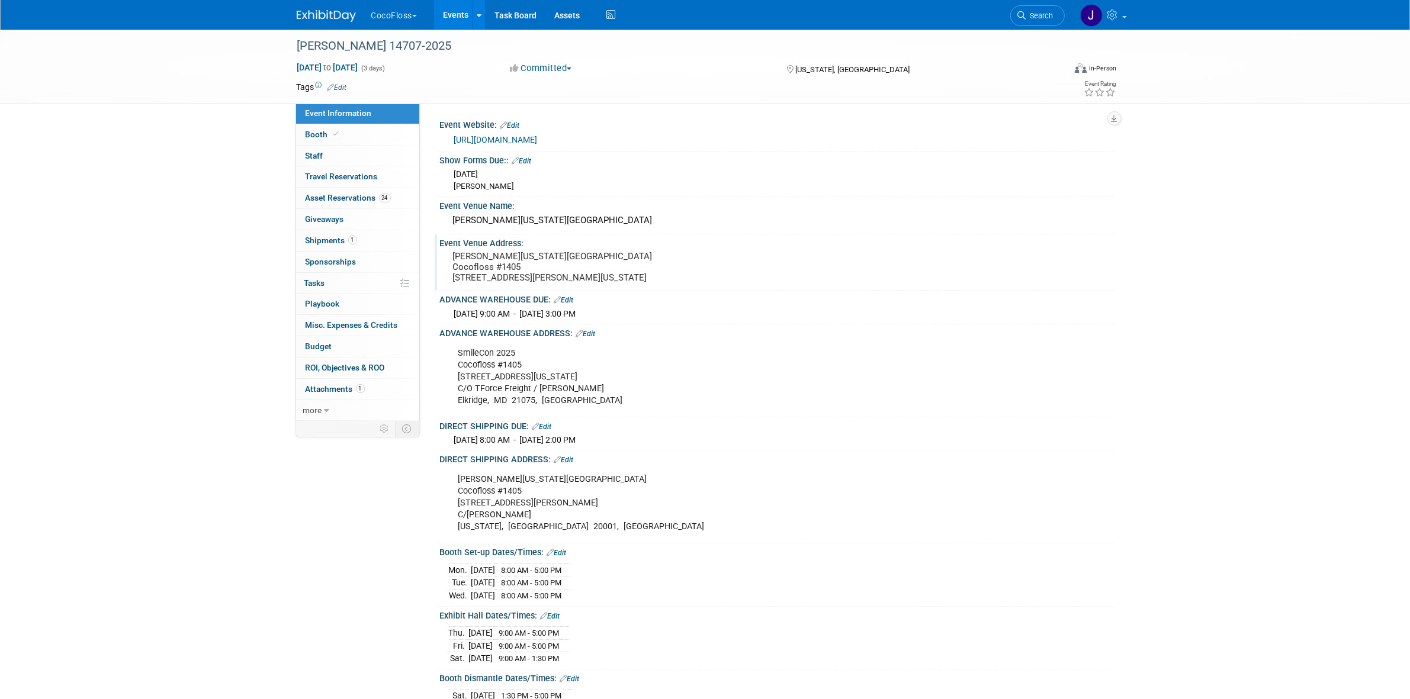
click at [410, 11] on button "CocoFloss" at bounding box center [401, 13] width 62 height 26
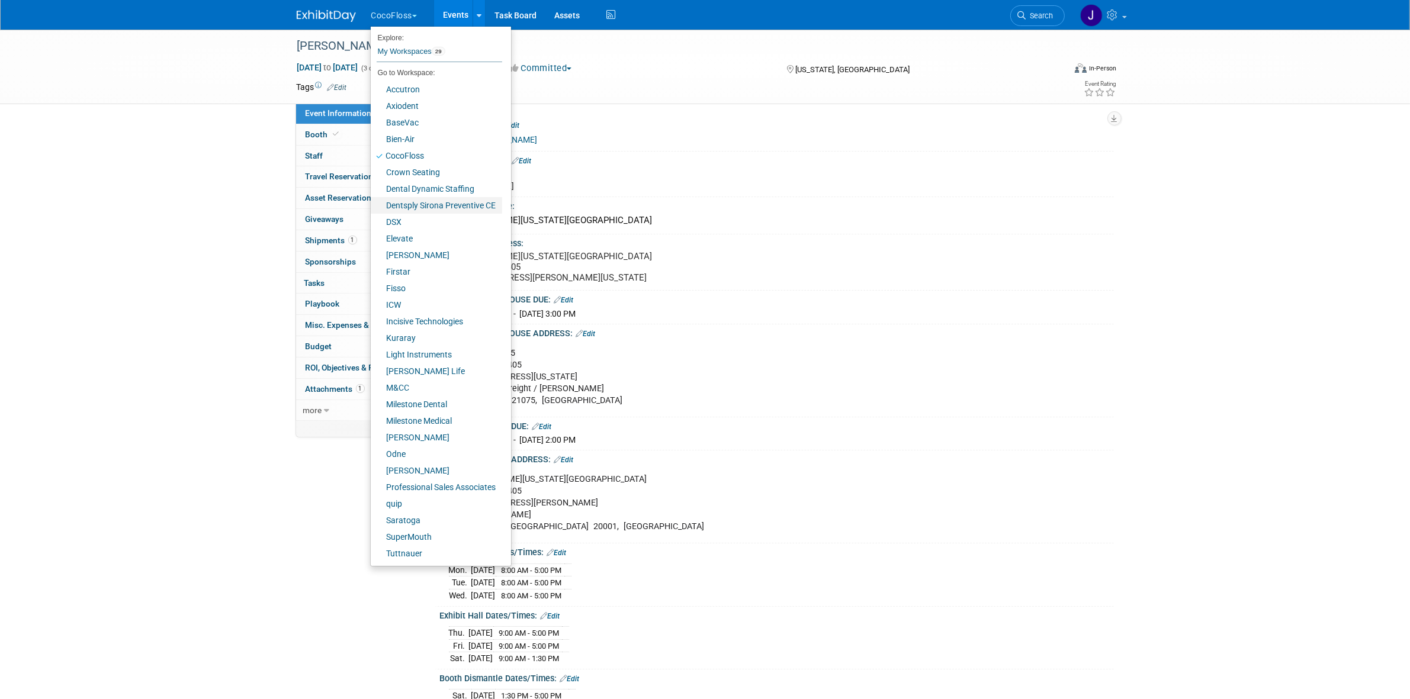
click at [435, 209] on link "Dentsply Sirona Preventive CE" at bounding box center [436, 205] width 131 height 17
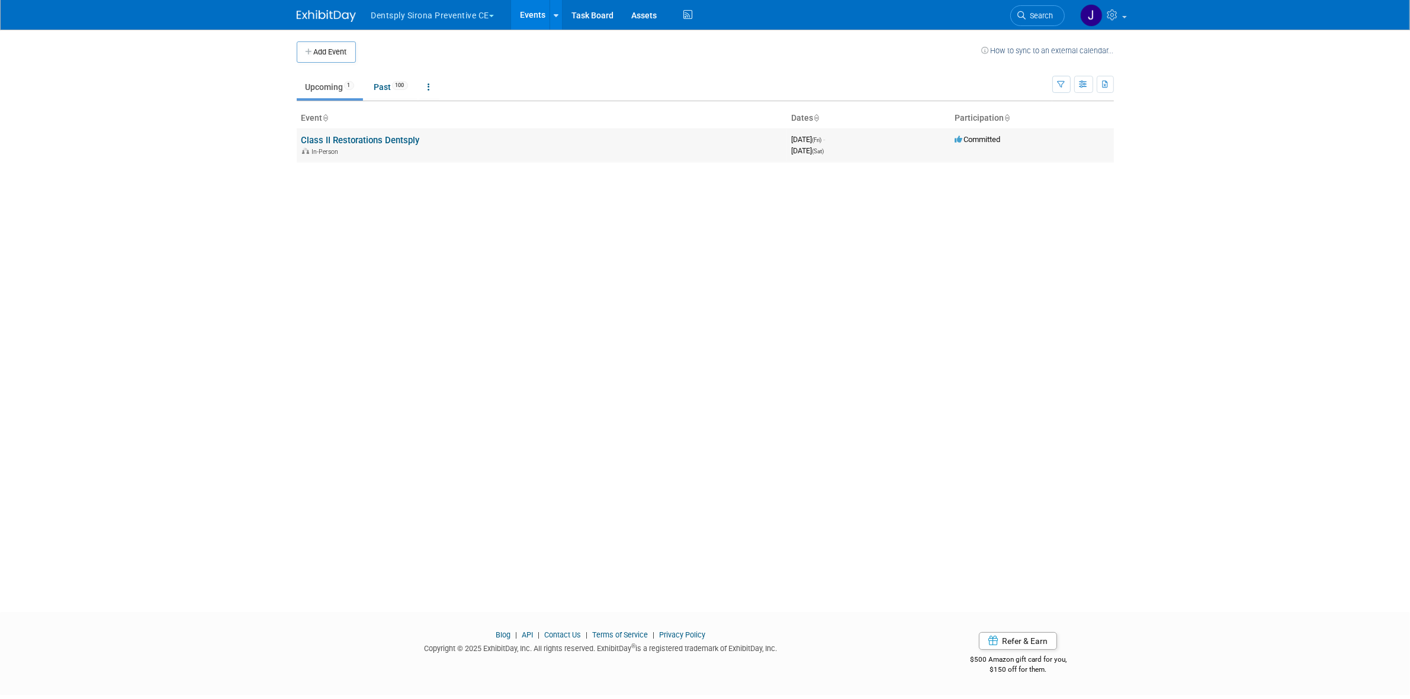
click at [410, 144] on link "Class II Restorations Dentsply" at bounding box center [360, 140] width 118 height 11
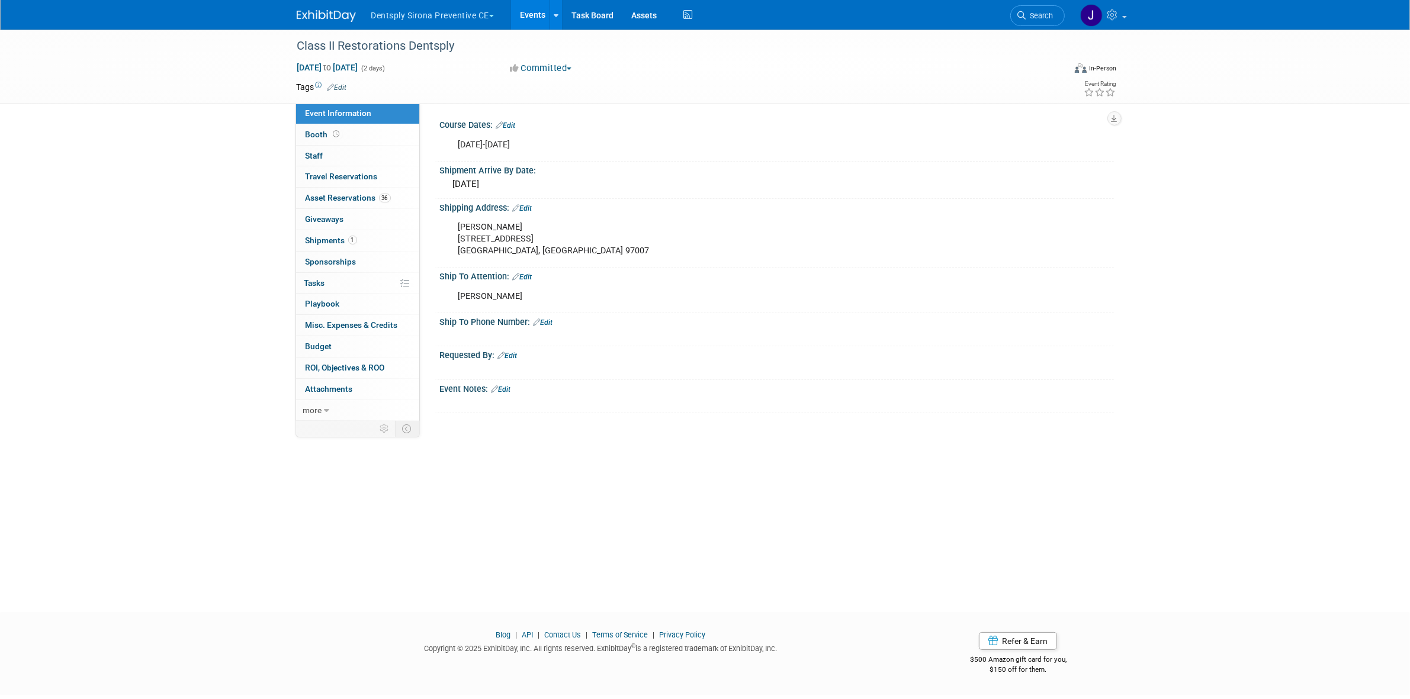
click at [436, 19] on button "Dentsply Sirona Preventive CE" at bounding box center [439, 13] width 139 height 26
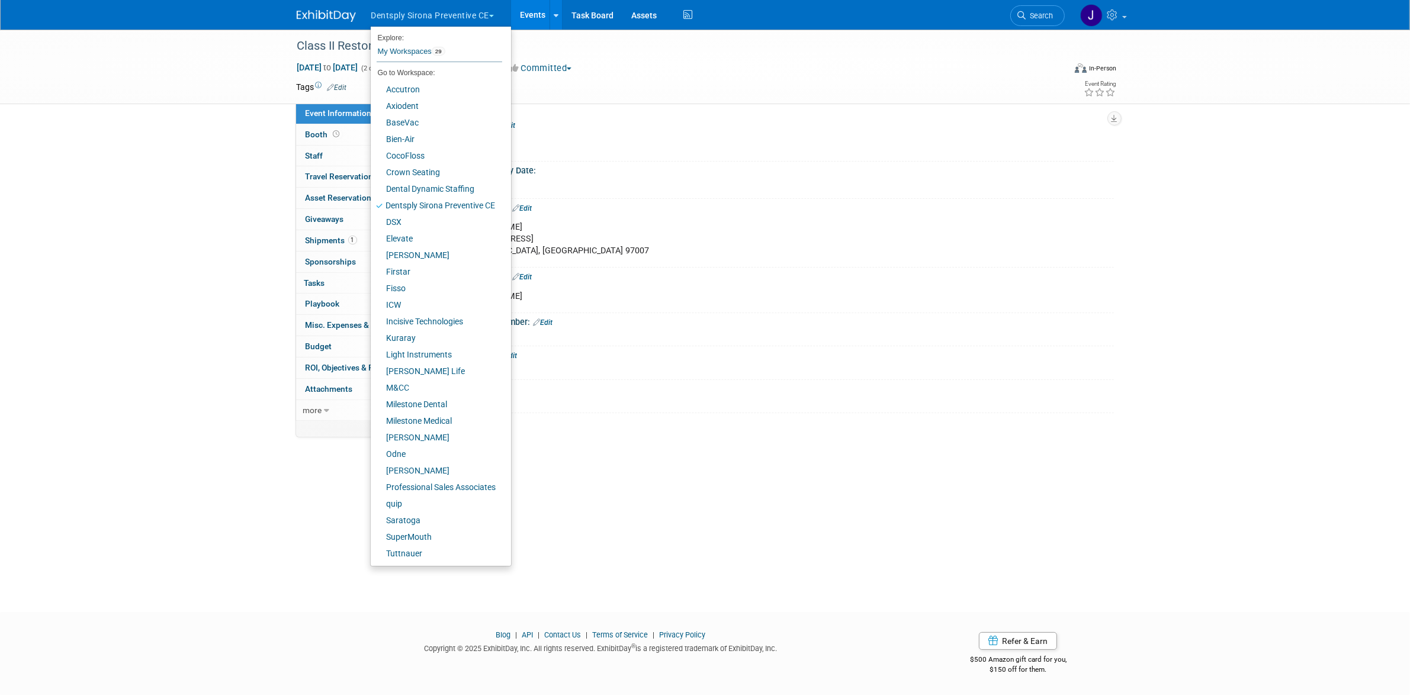
click at [437, 21] on button "Dentsply Sirona Preventive CE" at bounding box center [439, 13] width 139 height 26
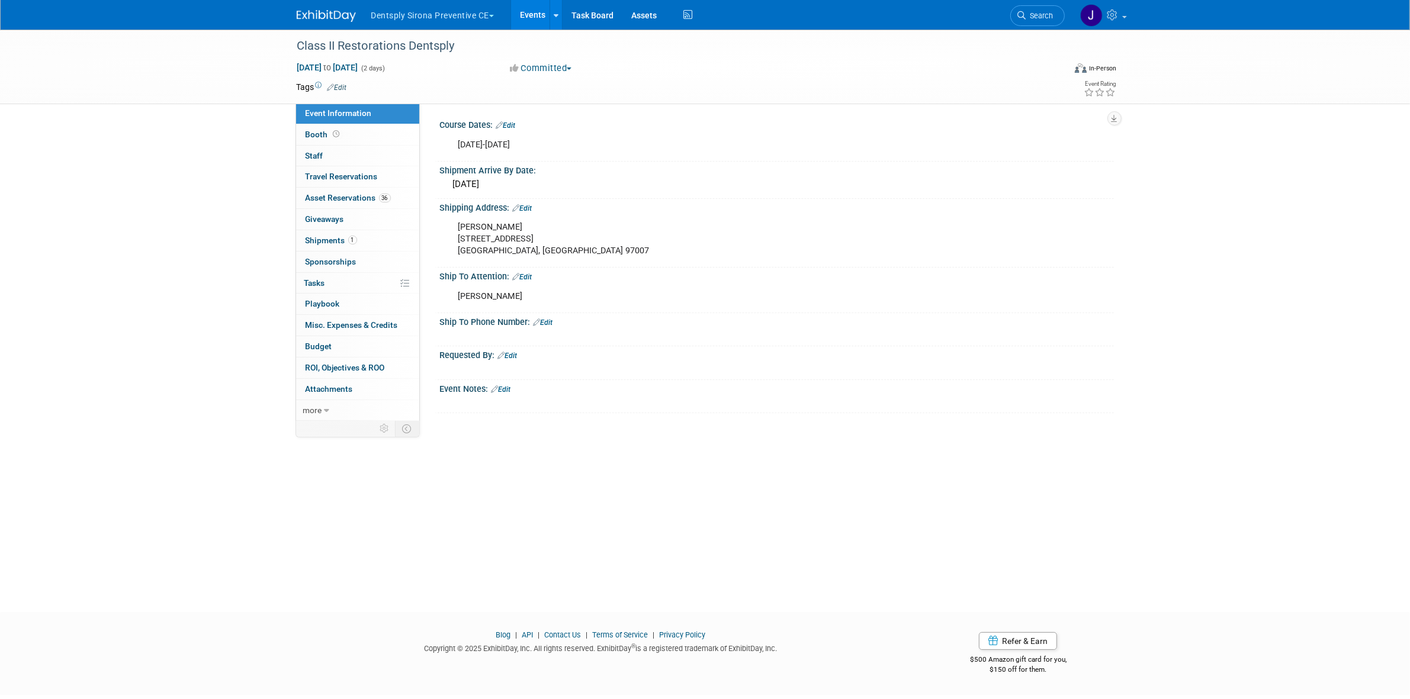
click at [544, 14] on link "Events" at bounding box center [532, 15] width 43 height 30
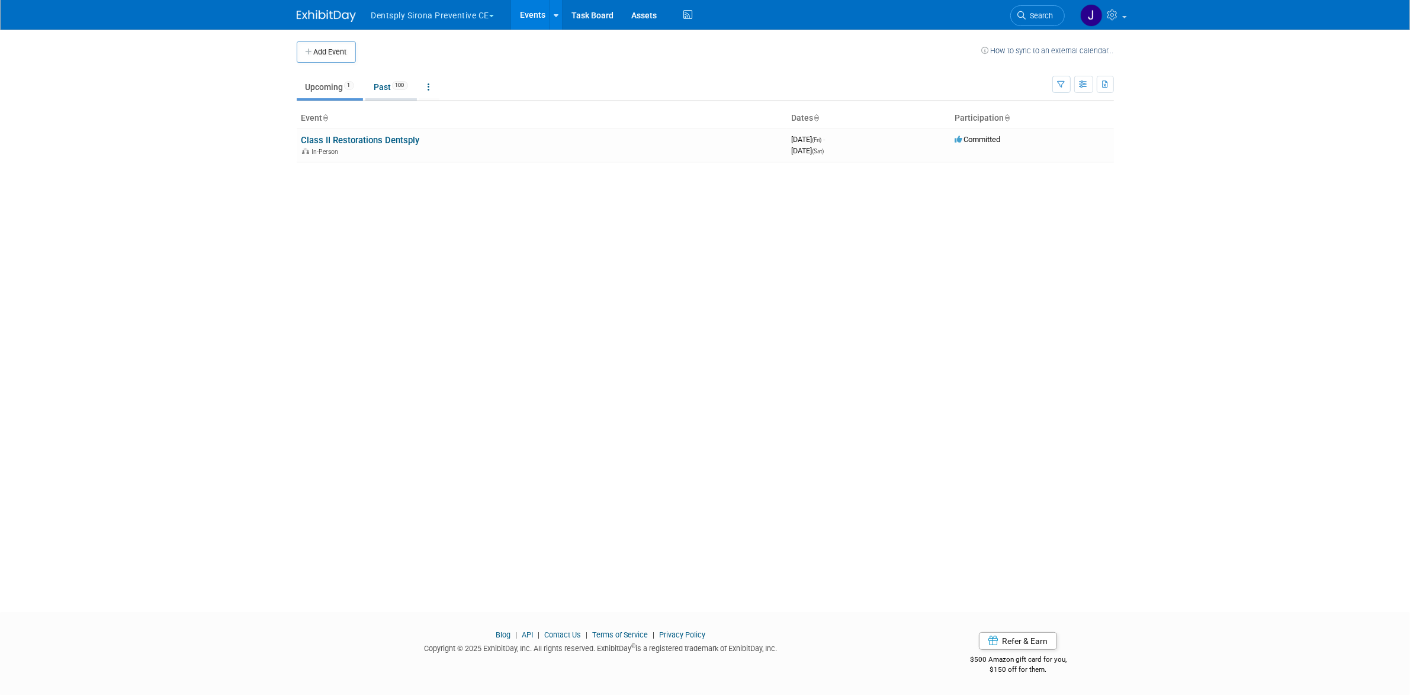
click at [368, 85] on link "Past 100" at bounding box center [391, 87] width 52 height 22
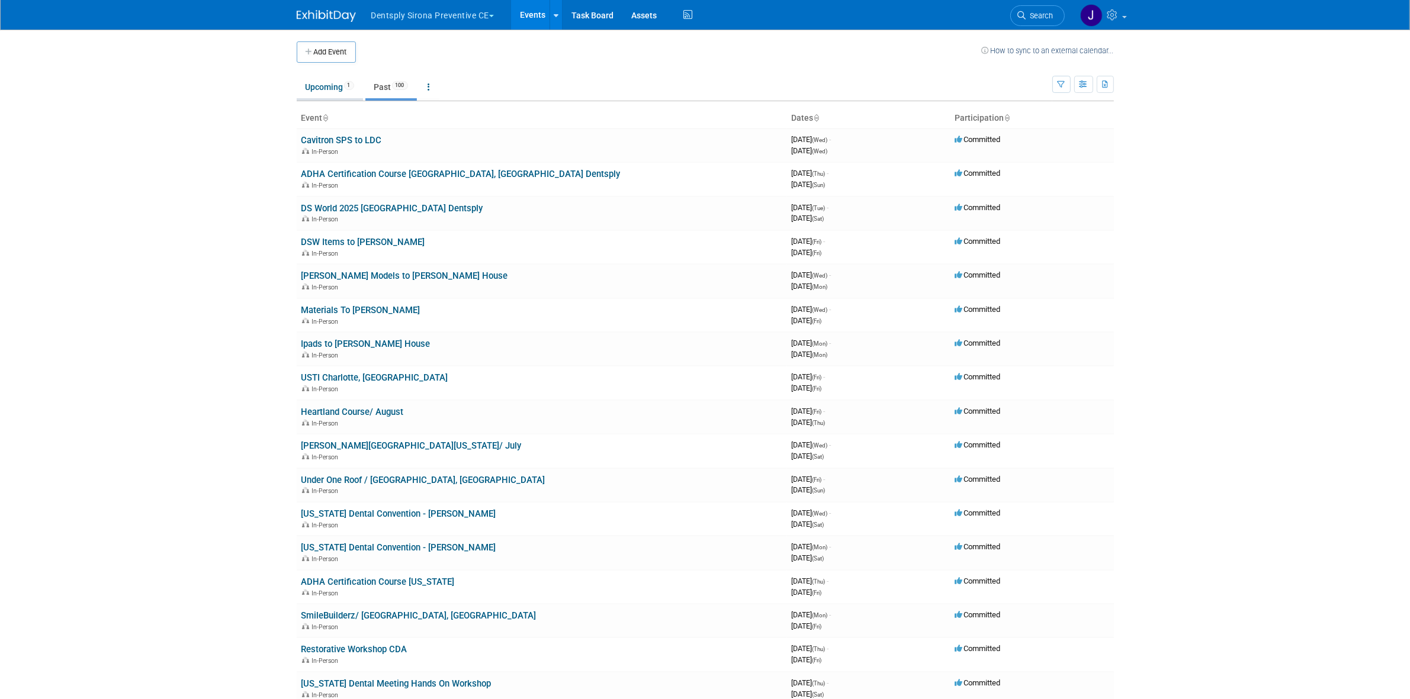
click at [335, 88] on link "Upcoming 1" at bounding box center [330, 87] width 66 height 22
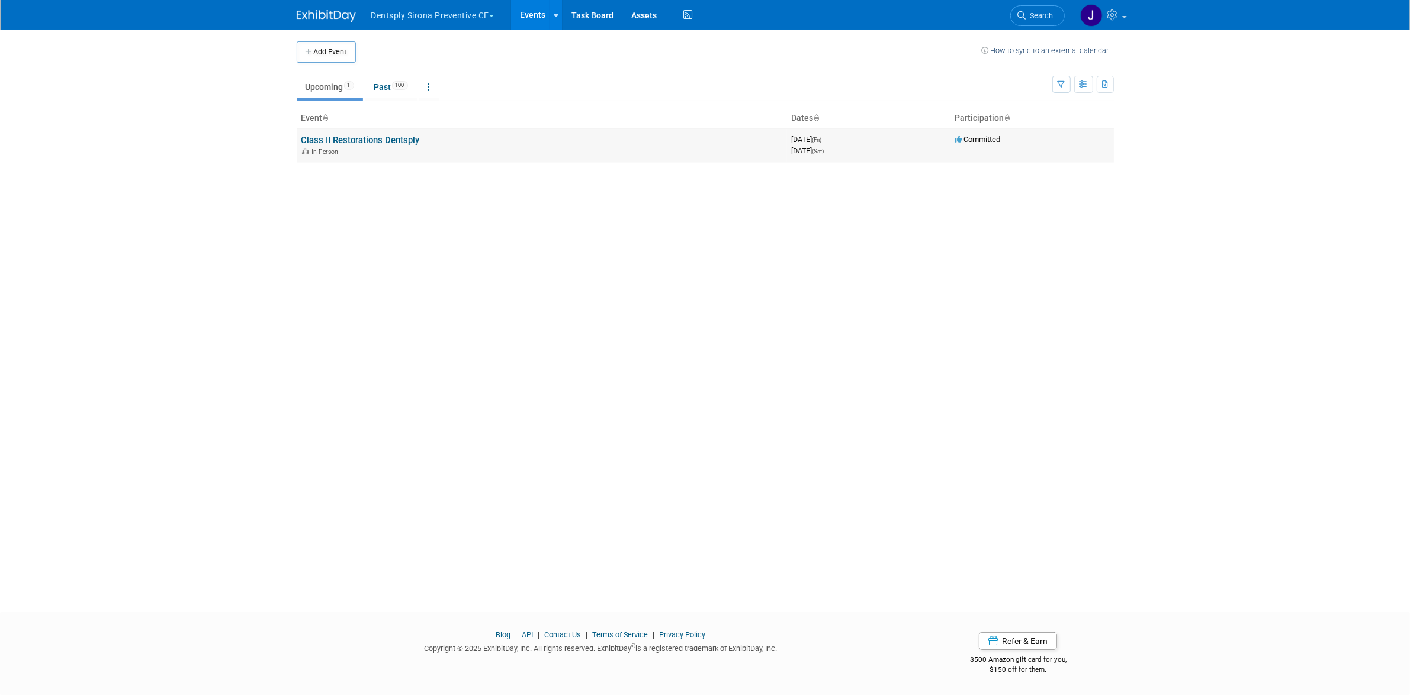
click at [347, 136] on link "Class II Restorations Dentsply" at bounding box center [360, 140] width 118 height 11
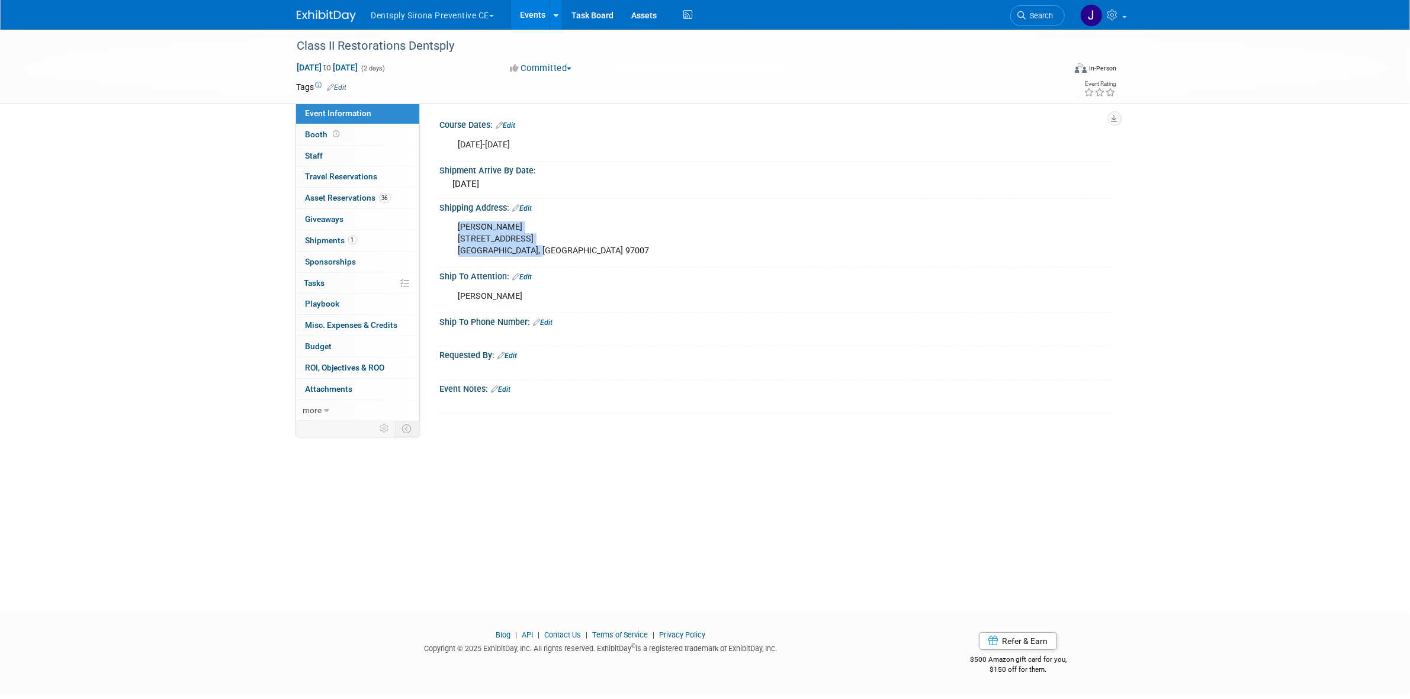
drag, startPoint x: 457, startPoint y: 224, endPoint x: 570, endPoint y: 247, distance: 115.0
click at [570, 247] on div "Kirsten Drucker 10170 SW Snowgoose Pl. Beaverton, OR 97007" at bounding box center [716, 239] width 533 height 47
click at [558, 238] on div "Kirsten Drucker 10170 SW Snowgoose Pl. Beaverton, OR 97007" at bounding box center [716, 239] width 533 height 47
click at [475, 223] on div "Kirsten Drucker 10170 SW Snowgoose Pl. Beaverton, OR 97007" at bounding box center [716, 239] width 533 height 47
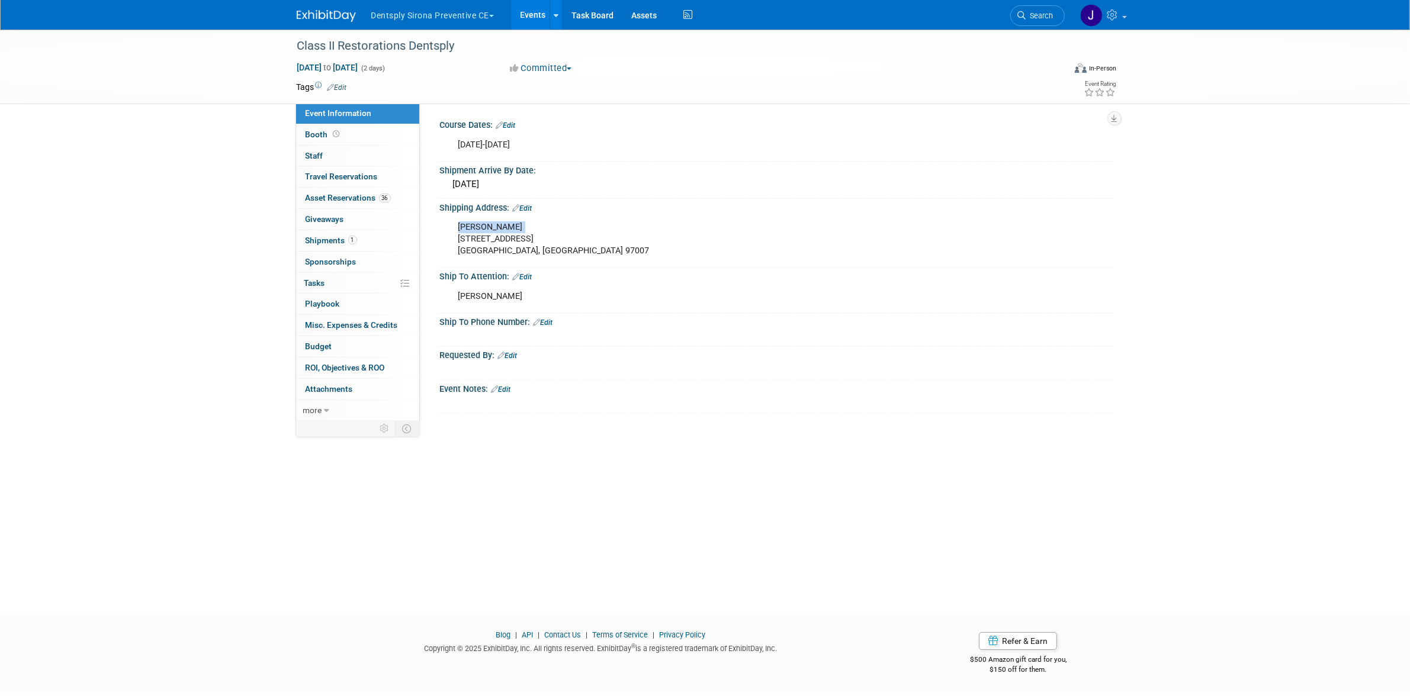
click at [475, 223] on div "Kirsten Drucker 10170 SW Snowgoose Pl. Beaverton, OR 97007" at bounding box center [716, 239] width 533 height 47
copy div "Kirsten Drucker"
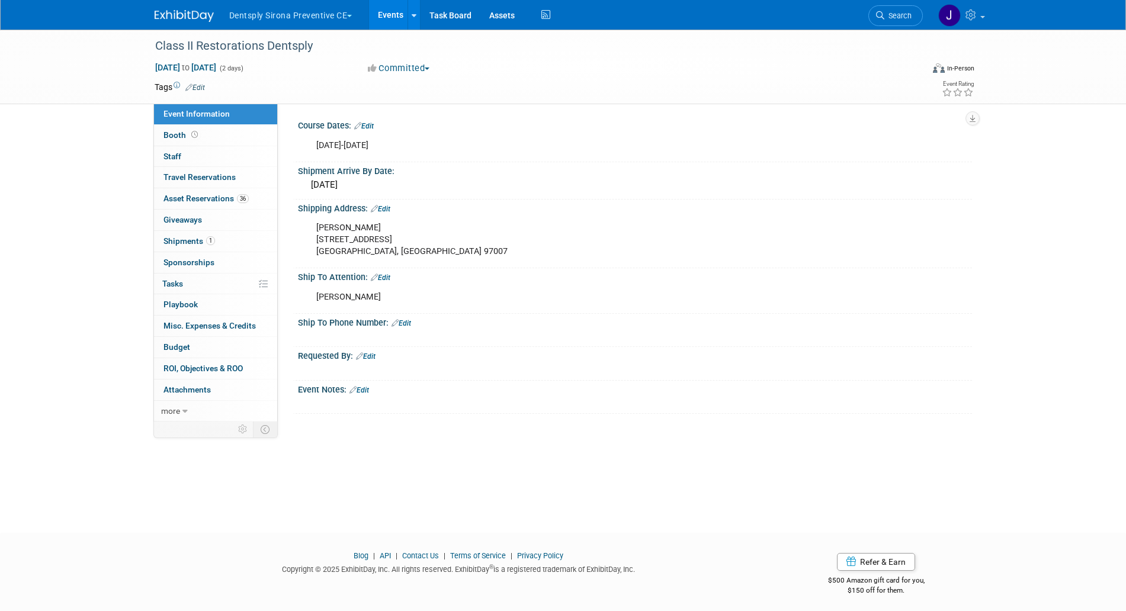
click at [357, 239] on div "Kirsten Drucker 10170 SW Snowgoose Pl. Beaverton, OR 97007" at bounding box center [574, 239] width 533 height 47
click at [217, 236] on link "1 Shipments 1" at bounding box center [215, 241] width 123 height 21
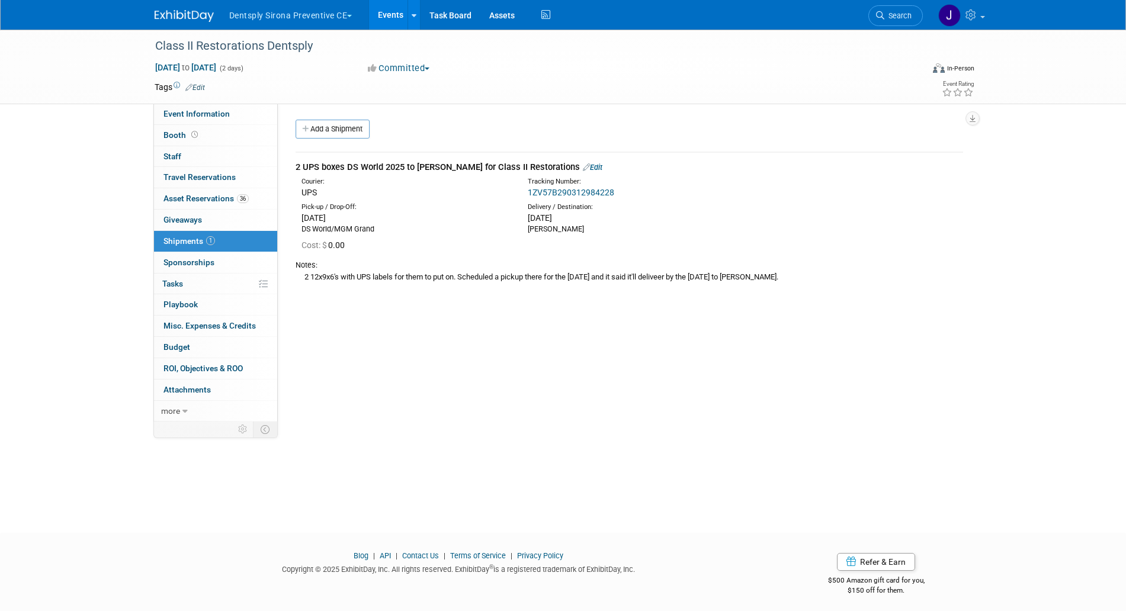
click at [588, 192] on link "1ZV57B290312984228" at bounding box center [571, 192] width 86 height 9
click at [227, 110] on span "Event Information" at bounding box center [196, 113] width 66 height 9
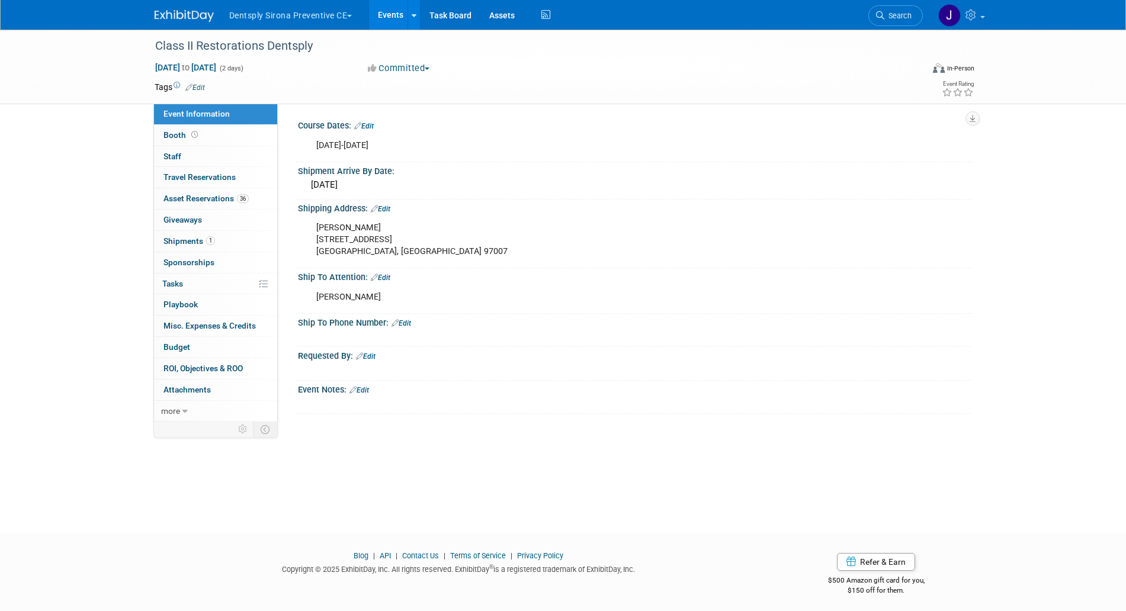
click at [343, 241] on div "Kirsten Drucker 10170 SW Snowgoose Pl. Beaverton, OR 97007" at bounding box center [574, 239] width 533 height 47
copy div "10170 SW Snowgoose Pl."
click at [388, 247] on div "Kirsten Drucker 10170 SW Snowgoose Pl. Beaverton, OR 97007" at bounding box center [574, 239] width 533 height 47
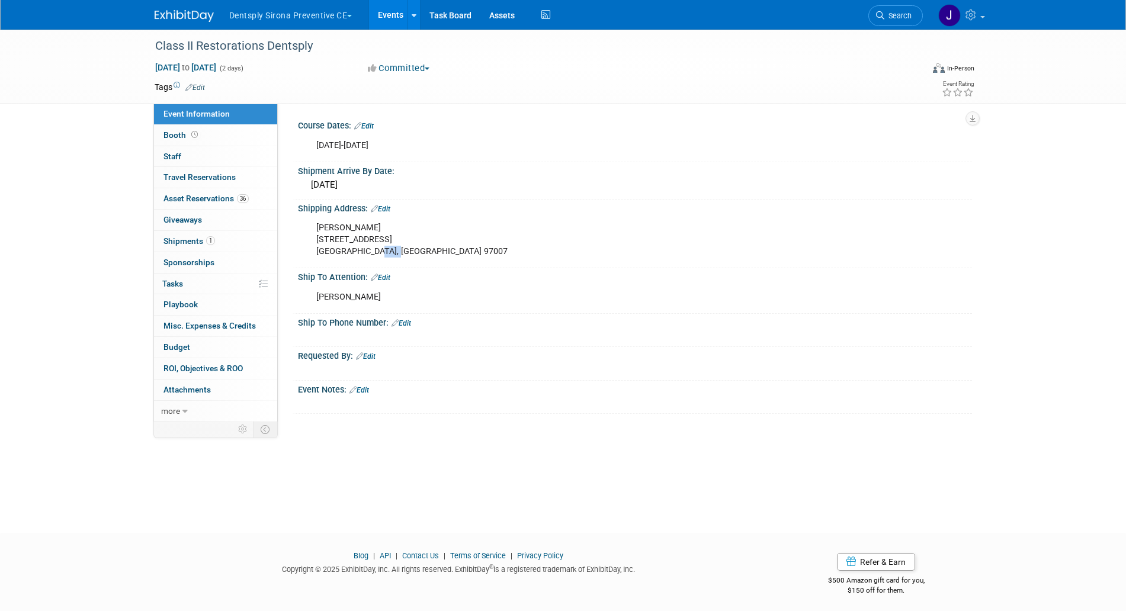
click at [388, 247] on div "Kirsten Drucker 10170 SW Snowgoose Pl. Beaverton, OR 97007" at bounding box center [574, 239] width 533 height 47
copy div "97007"
click at [259, 13] on button "Dentsply Sirona Preventive CE" at bounding box center [297, 13] width 139 height 26
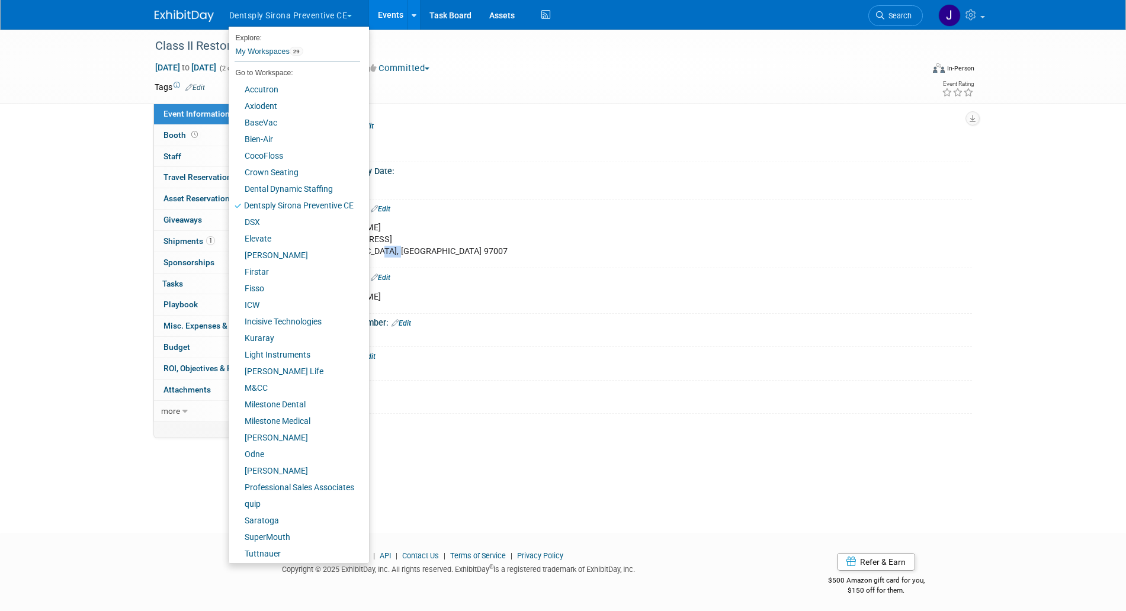
click at [381, 7] on link "Events" at bounding box center [390, 15] width 43 height 30
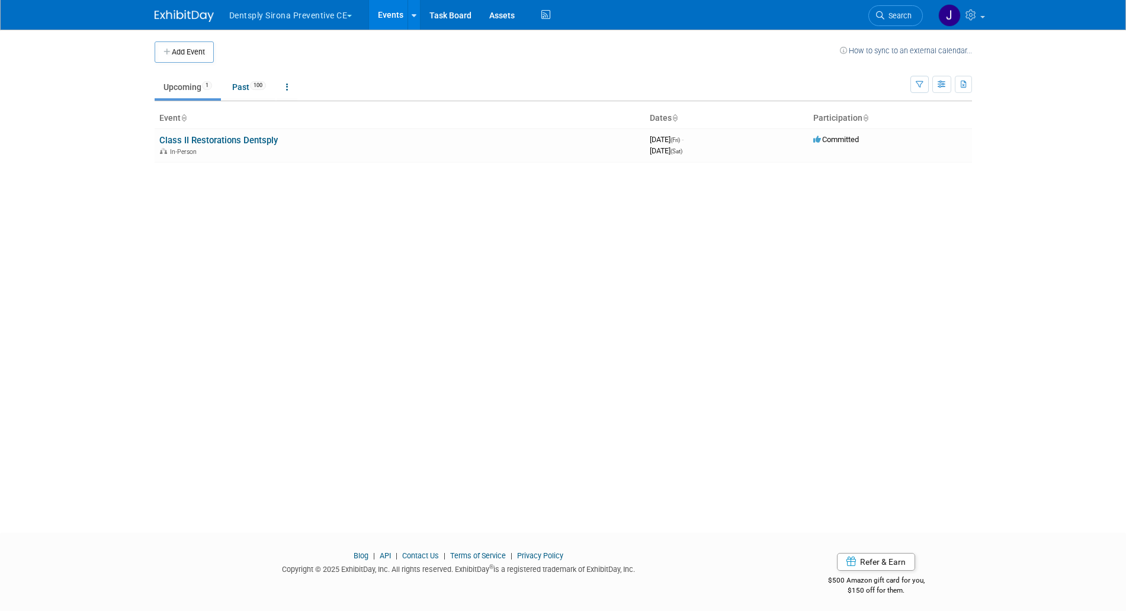
click at [244, 73] on td "Upcoming 1 Past 100 All Events 101 Past and Upcoming Grouped Annually Events gr…" at bounding box center [532, 82] width 755 height 38
click at [246, 86] on link "Past 100" at bounding box center [249, 87] width 52 height 22
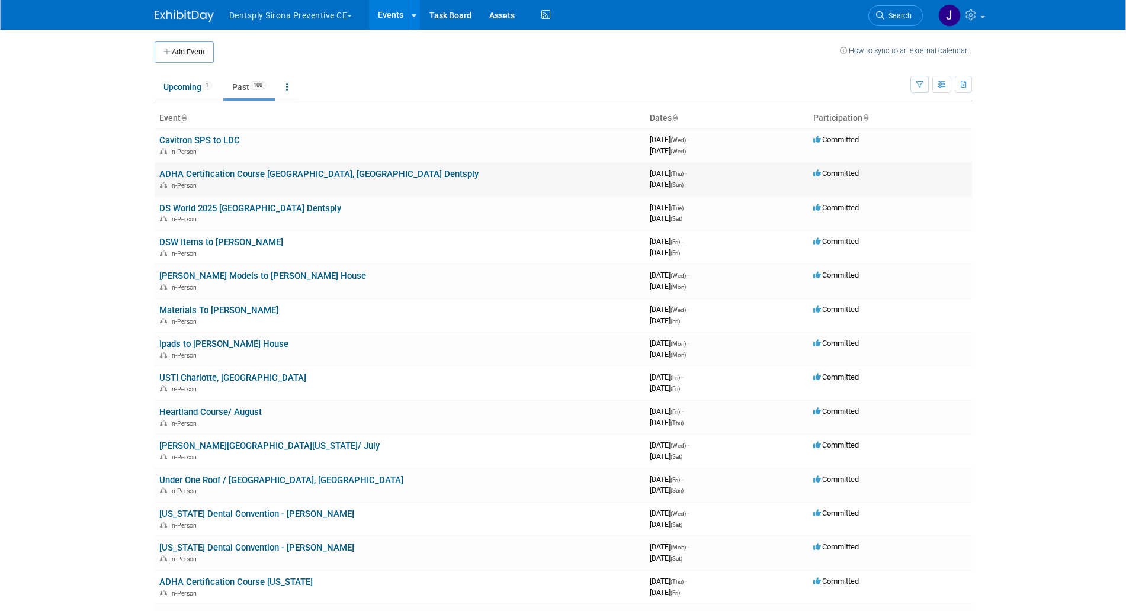
click at [201, 172] on link "ADHA Certification Course [GEOGRAPHIC_DATA], [GEOGRAPHIC_DATA] Dentsply" at bounding box center [318, 174] width 319 height 11
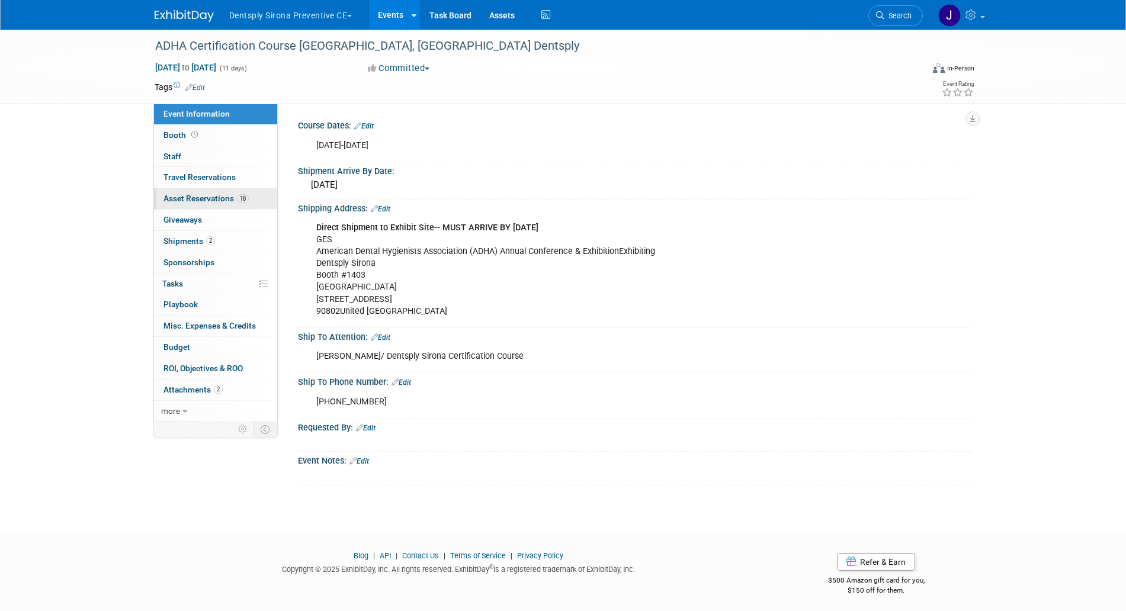
click at [243, 200] on span "18" at bounding box center [243, 198] width 12 height 9
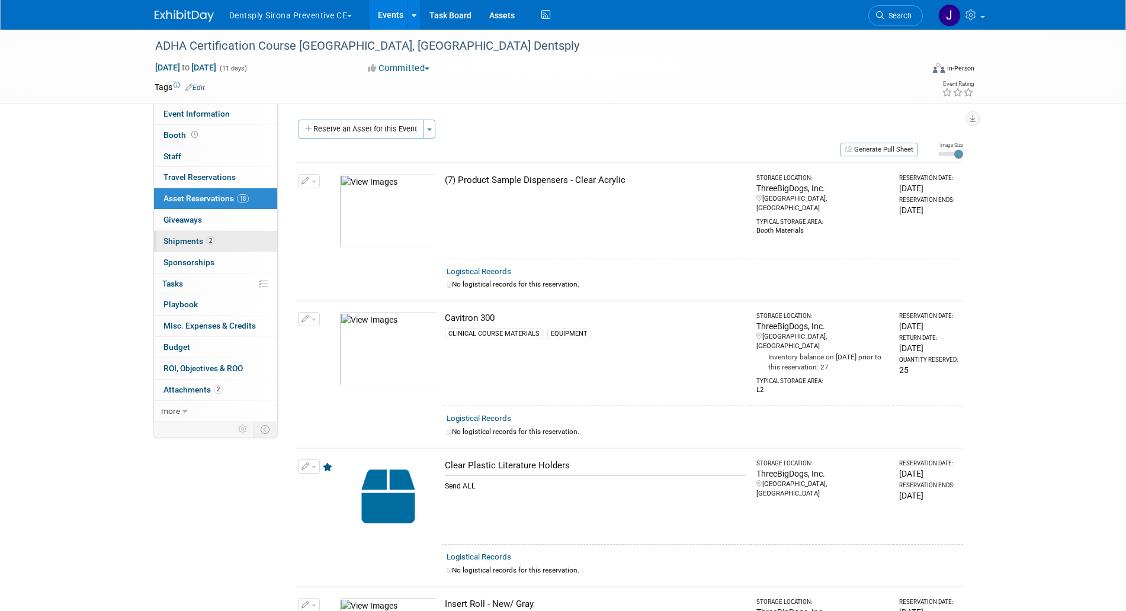
click at [231, 236] on link "2 Shipments 2" at bounding box center [215, 241] width 123 height 21
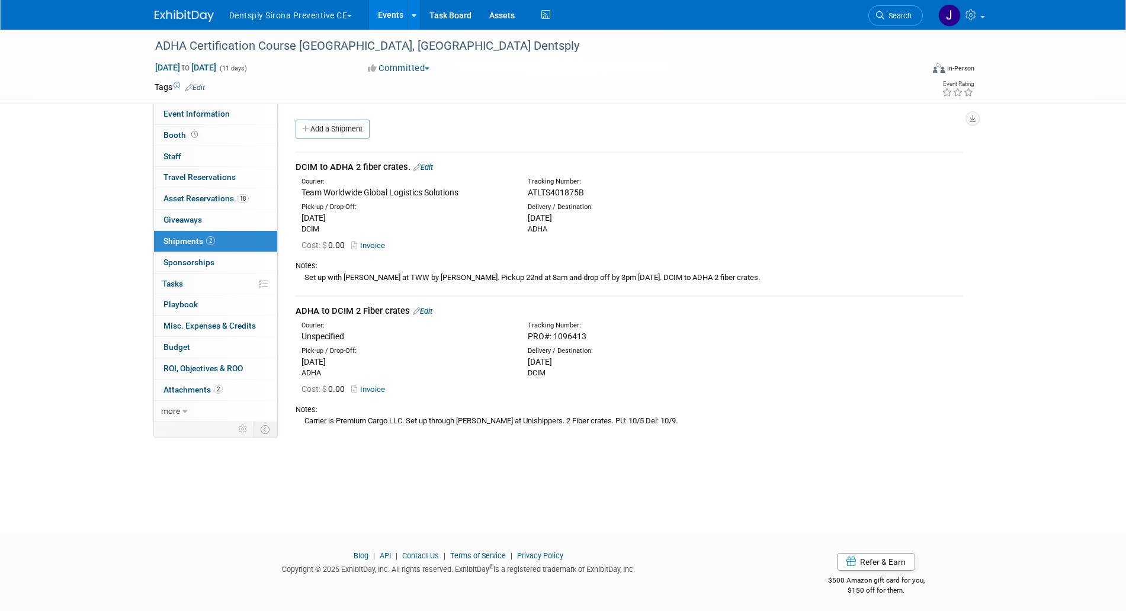
click at [377, 242] on link "Invoice" at bounding box center [370, 245] width 38 height 9
click at [387, 387] on link "Invoice" at bounding box center [370, 389] width 38 height 9
